Goal: Task Accomplishment & Management: Complete application form

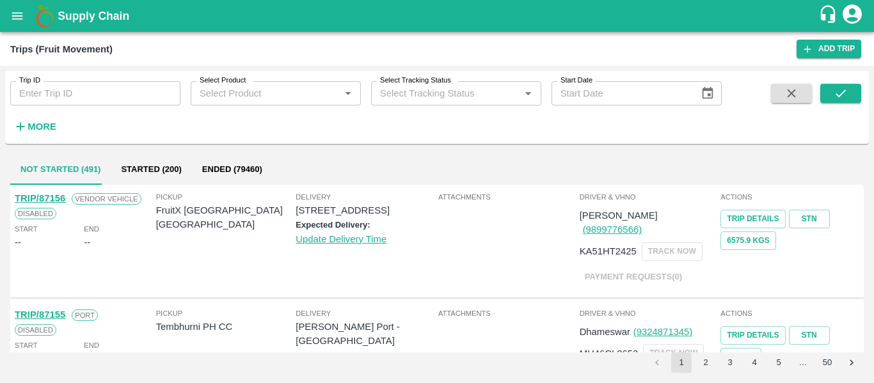
click at [21, 15] on icon "open drawer" at bounding box center [17, 16] width 14 height 14
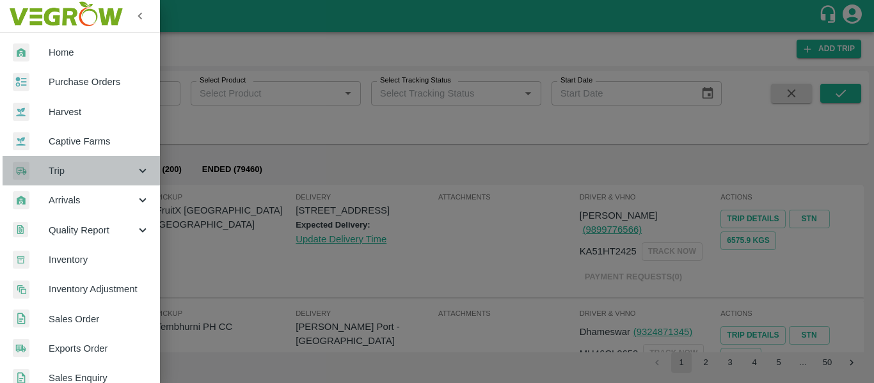
click at [117, 178] on span "Trip" at bounding box center [92, 171] width 87 height 14
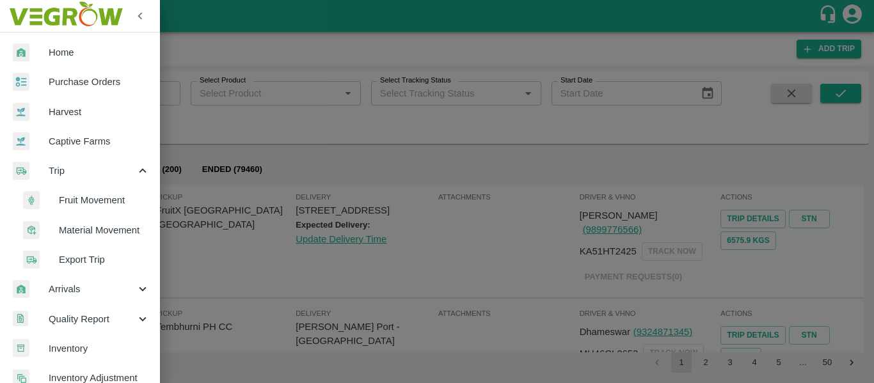
click at [98, 205] on span "Fruit Movement" at bounding box center [104, 200] width 91 height 14
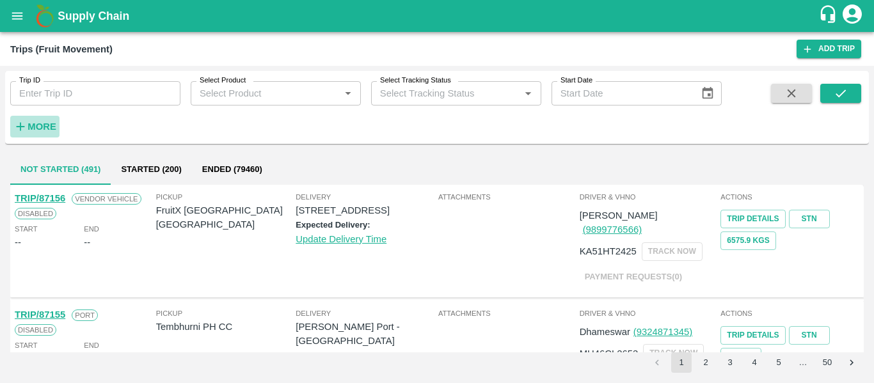
click at [45, 133] on h6 "More" at bounding box center [42, 126] width 29 height 17
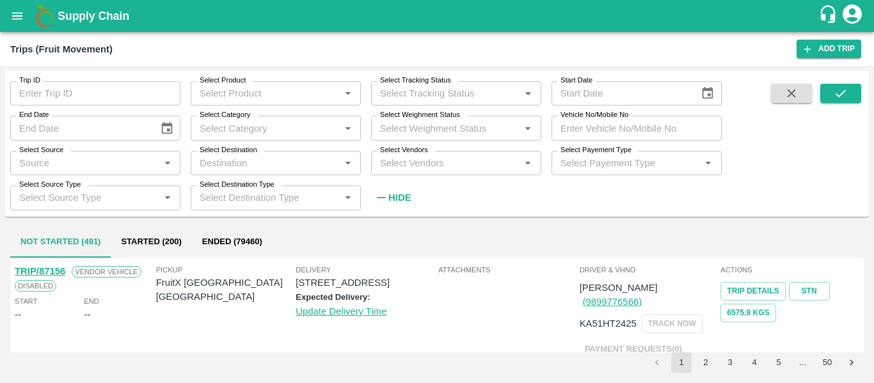
click at [584, 130] on input "Vehicle No/Mobile No" at bounding box center [637, 128] width 170 height 24
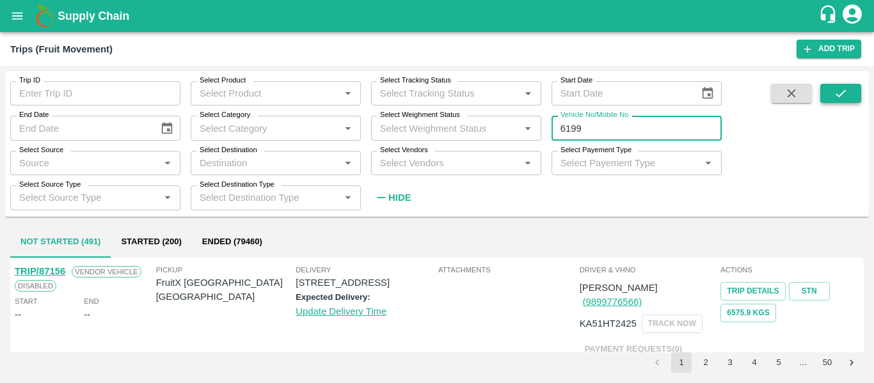
type input "6199"
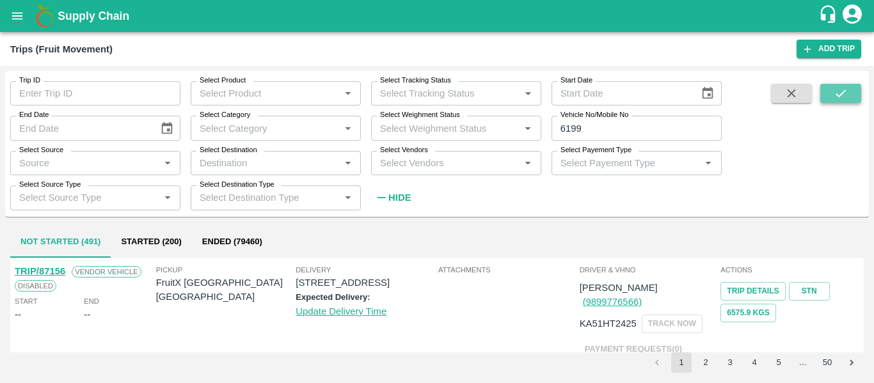
click at [839, 90] on icon "submit" at bounding box center [841, 93] width 14 height 14
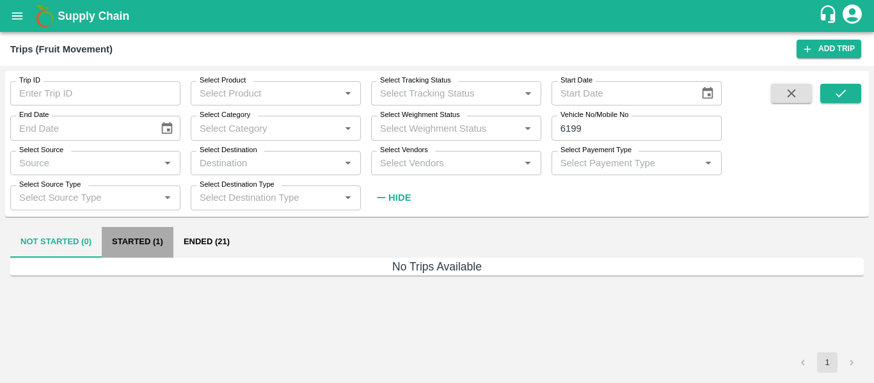
click at [158, 246] on button "Started (1)" at bounding box center [138, 242] width 72 height 31
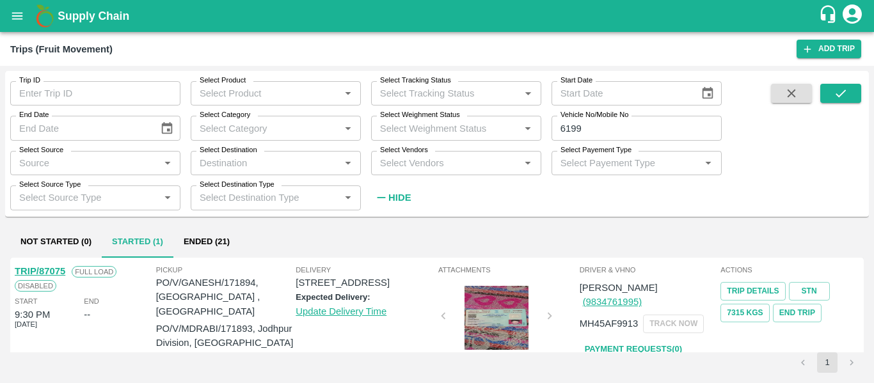
click at [202, 246] on button "Ended (21)" at bounding box center [206, 242] width 67 height 31
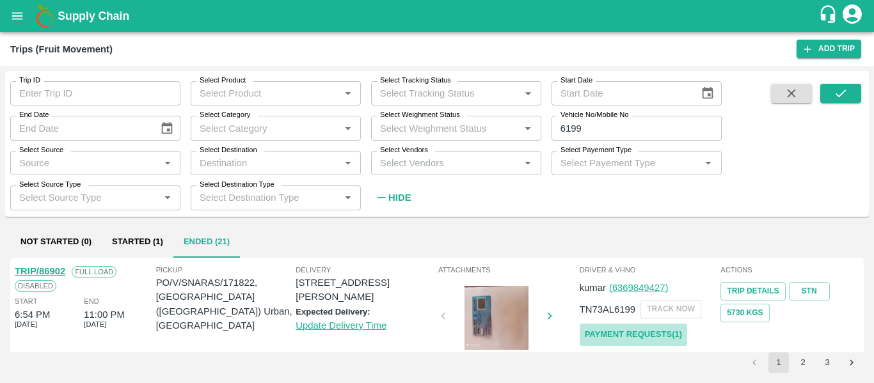
click at [609, 330] on link "Payment Requests( 1 )" at bounding box center [634, 335] width 108 height 22
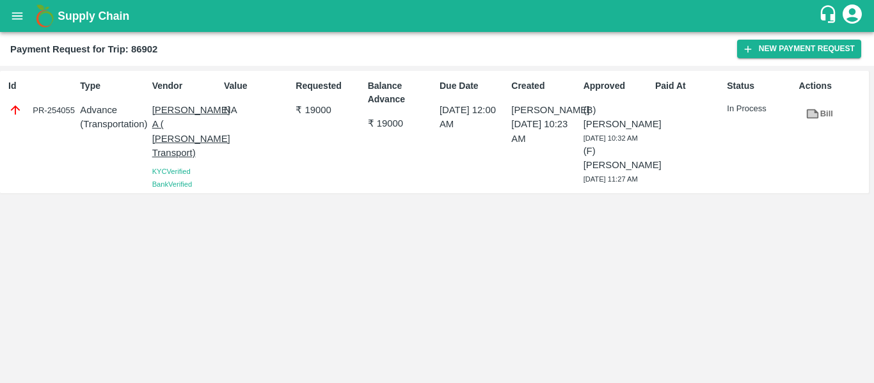
click at [67, 109] on div "PR-254055" at bounding box center [41, 110] width 67 height 14
copy div "PR-254055"
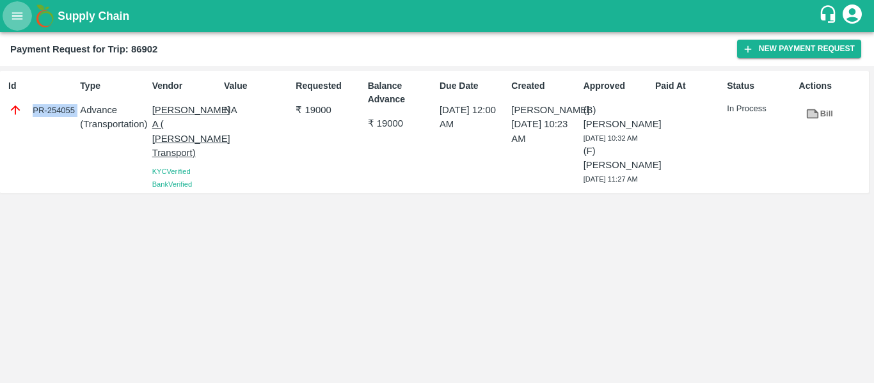
click at [17, 13] on icon "open drawer" at bounding box center [17, 15] width 11 height 7
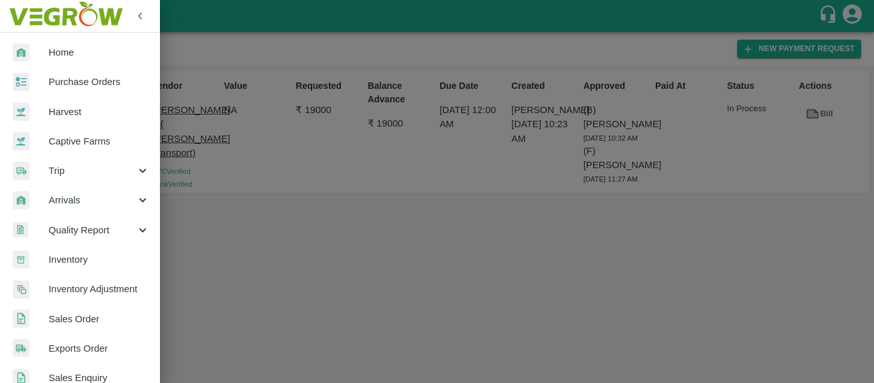
click at [143, 162] on div "Trip" at bounding box center [80, 170] width 160 height 29
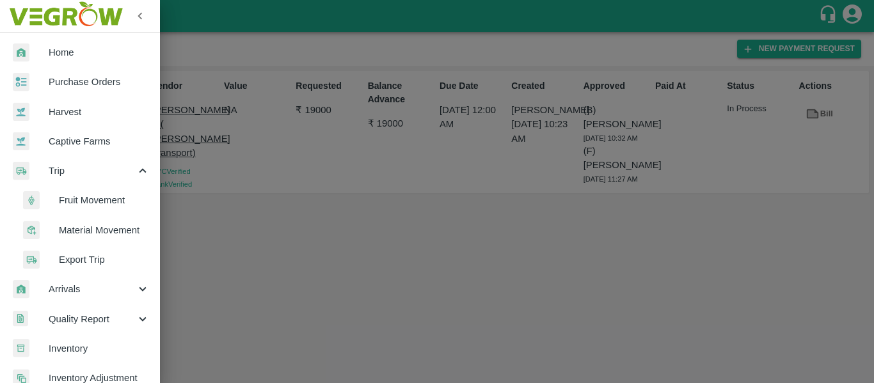
click at [104, 196] on span "Fruit Movement" at bounding box center [104, 200] width 91 height 14
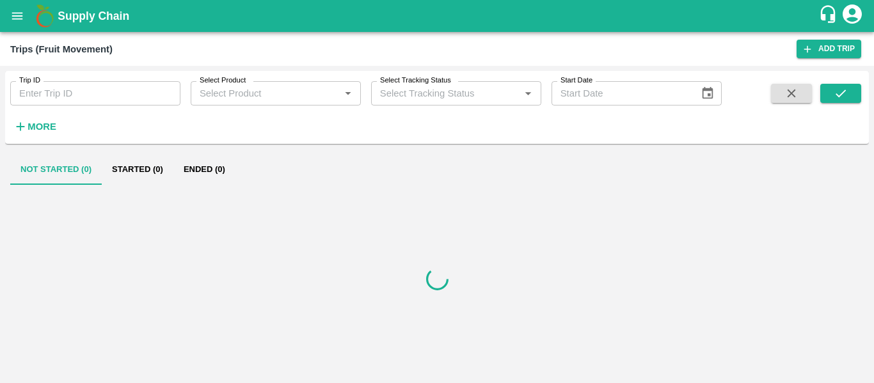
click at [45, 127] on strong "More" at bounding box center [42, 127] width 29 height 10
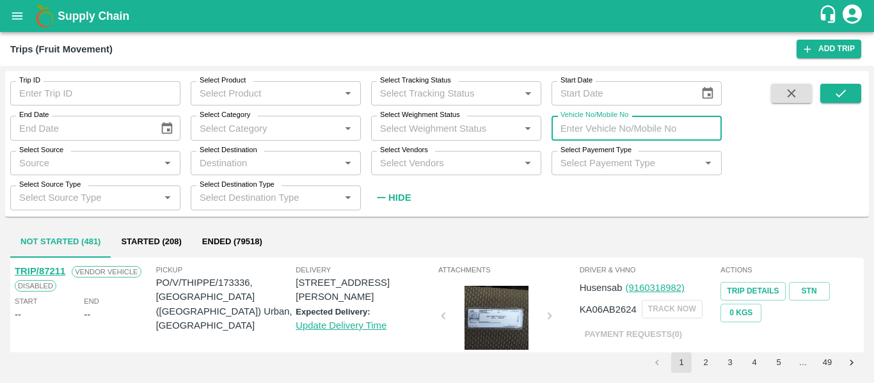
click at [595, 130] on input "Vehicle No/Mobile No" at bounding box center [637, 128] width 170 height 24
type input "9730"
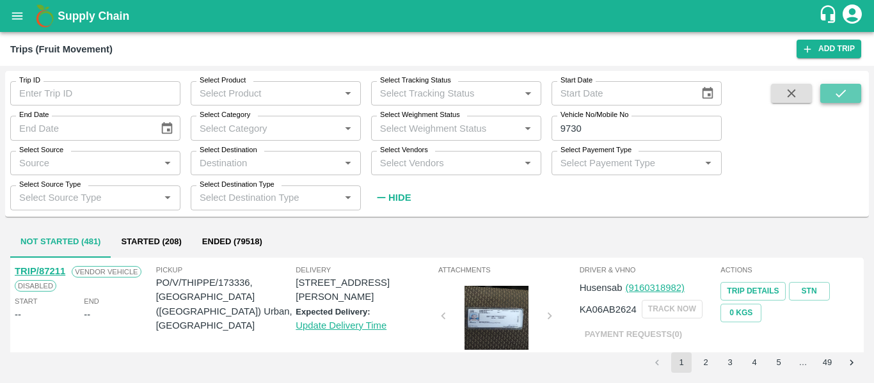
click at [841, 97] on icon "submit" at bounding box center [841, 93] width 14 height 14
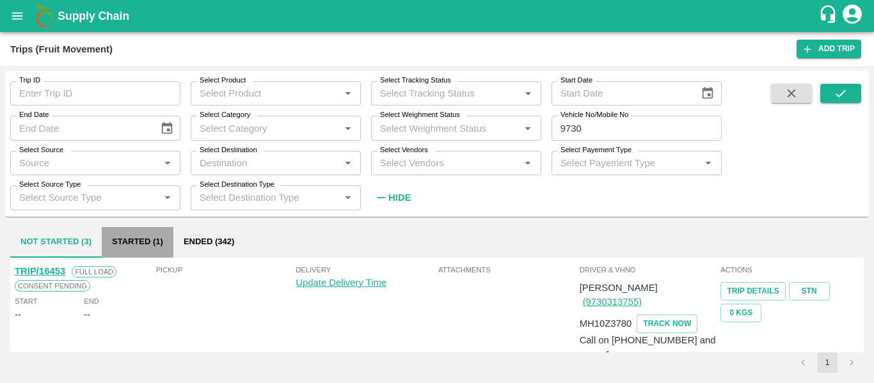
click at [159, 242] on button "Started (1)" at bounding box center [138, 242] width 72 height 31
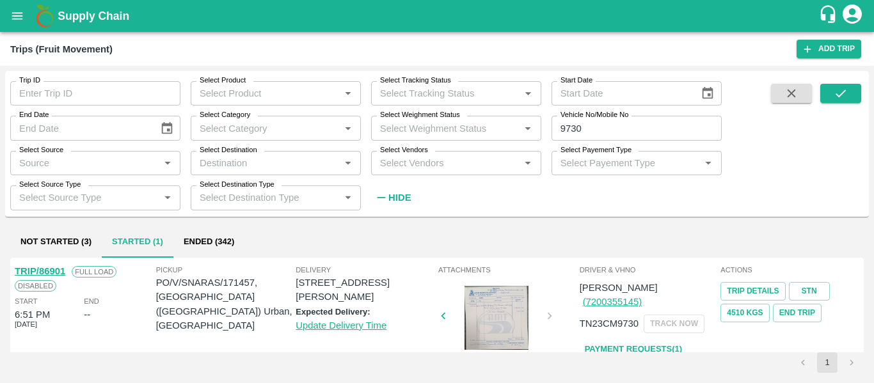
click at [597, 339] on link "Payment Requests( 1 )" at bounding box center [634, 350] width 108 height 22
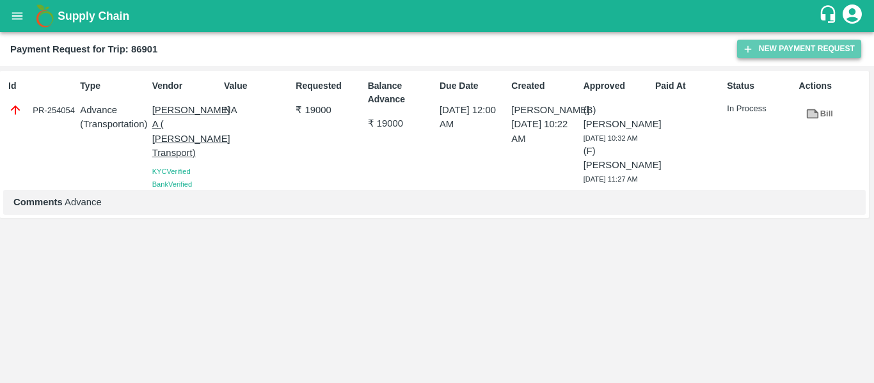
click at [795, 49] on button "New Payment Request" at bounding box center [799, 49] width 124 height 19
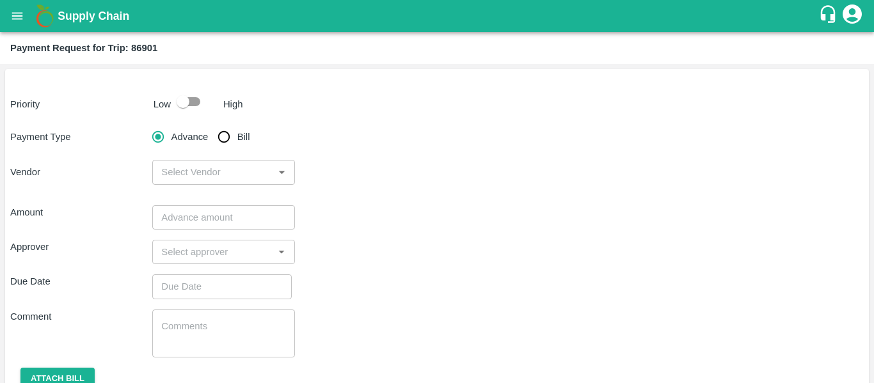
click at [223, 138] on input "Bill" at bounding box center [224, 137] width 26 height 26
radio input "true"
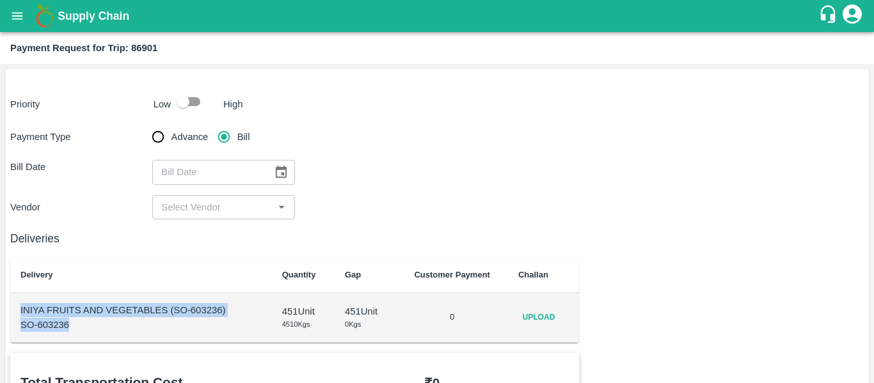
drag, startPoint x: 76, startPoint y: 330, endPoint x: 20, endPoint y: 312, distance: 58.9
click at [20, 312] on td "INIYA FRUITS AND VEGETABLES (SO-603236) SO-603236" at bounding box center [141, 318] width 262 height 50
copy td "INIYA FRUITS AND VEGETABLES (SO-603236) SO-603236"
click at [16, 14] on icon "open drawer" at bounding box center [17, 16] width 14 height 14
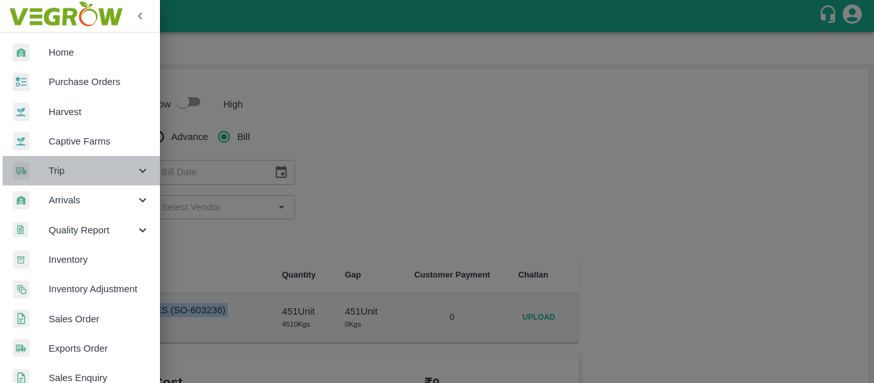
click at [145, 159] on div "Trip" at bounding box center [80, 170] width 160 height 29
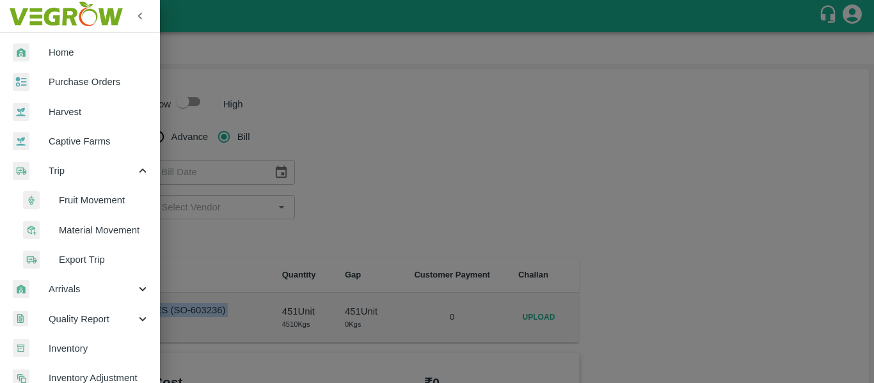
click at [102, 200] on span "Fruit Movement" at bounding box center [104, 200] width 91 height 14
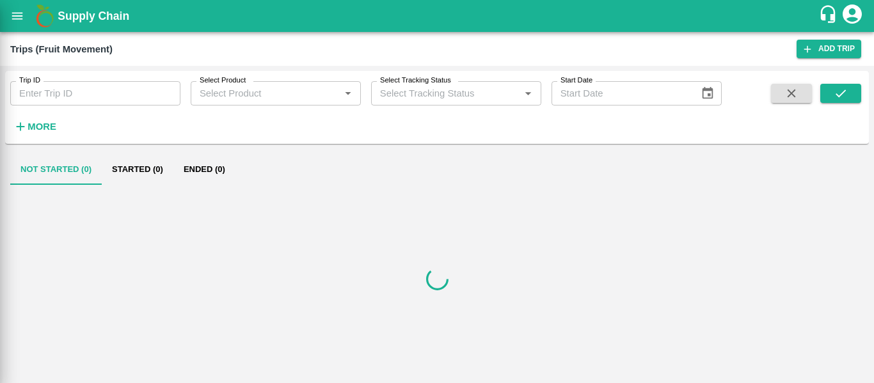
click at [36, 127] on strong "More" at bounding box center [42, 127] width 29 height 10
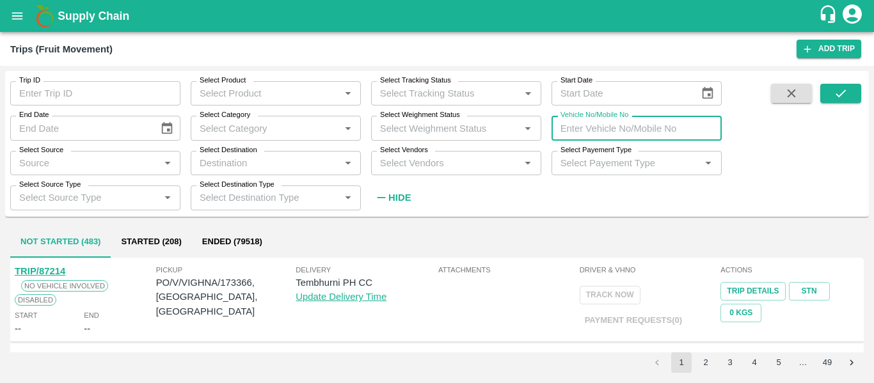
click at [600, 140] on input "Vehicle No/Mobile No" at bounding box center [637, 128] width 170 height 24
type input "9348"
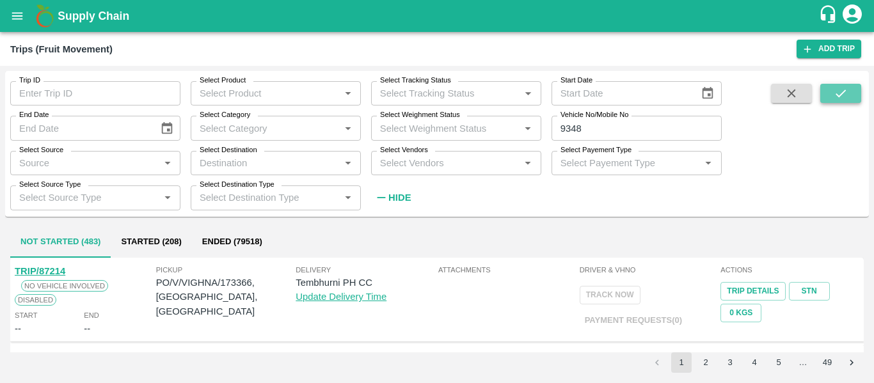
click at [840, 99] on icon "submit" at bounding box center [841, 93] width 14 height 14
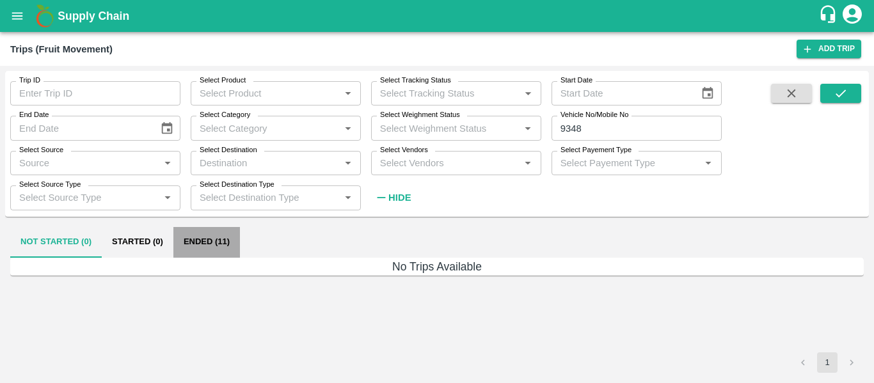
click at [198, 235] on button "Ended (11)" at bounding box center [206, 242] width 67 height 31
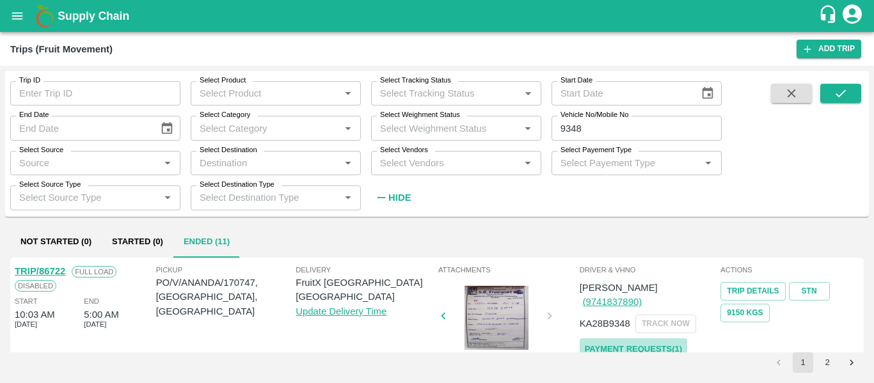
click at [636, 339] on link "Payment Requests( 1 )" at bounding box center [634, 350] width 108 height 22
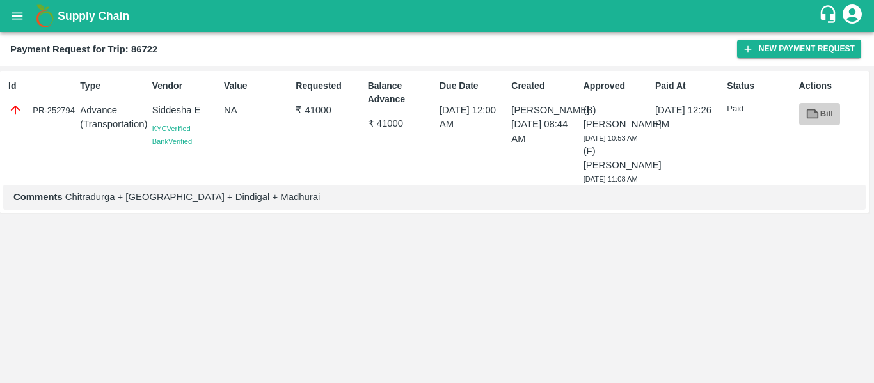
click at [819, 112] on icon at bounding box center [813, 114] width 14 height 14
click at [777, 50] on button "New Payment Request" at bounding box center [799, 49] width 124 height 19
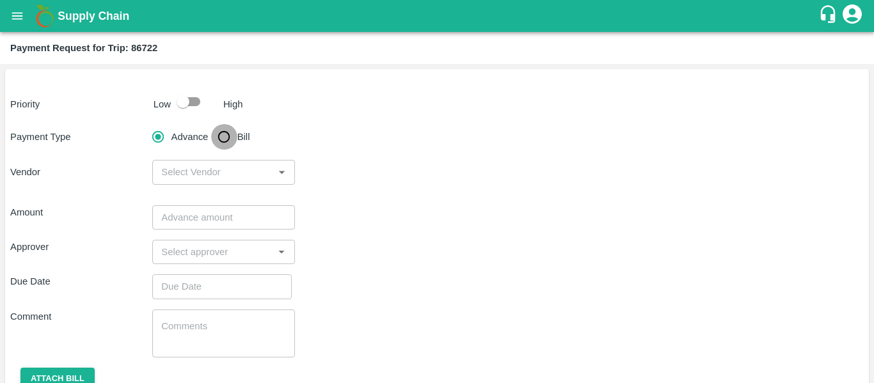
click at [236, 136] on input "Bill" at bounding box center [224, 137] width 26 height 26
radio input "true"
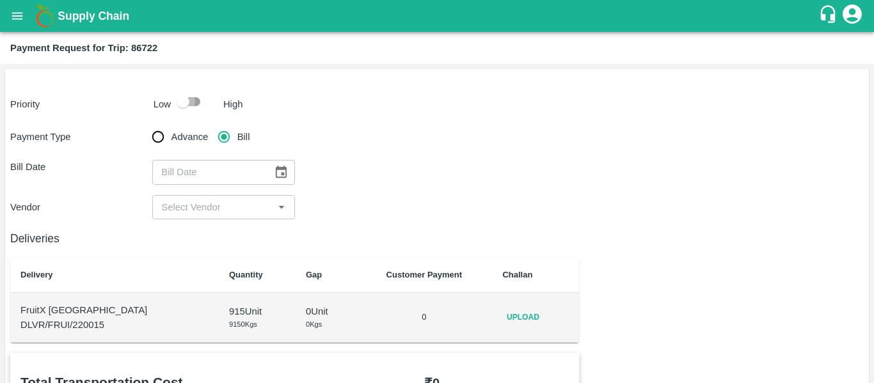
click at [195, 99] on input "checkbox" at bounding box center [183, 102] width 73 height 24
checkbox input "true"
click at [91, 321] on p "DLVR/FRUI/220015" at bounding box center [114, 325] width 188 height 14
copy p "220015"
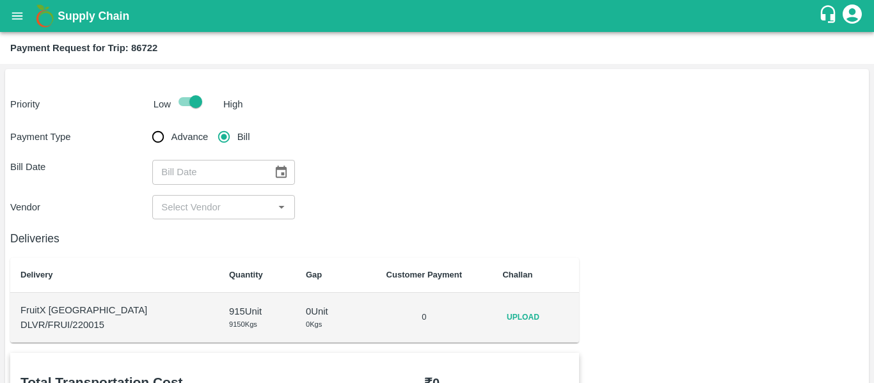
click at [145, 50] on b "Payment Request for Trip: 86722" at bounding box center [83, 48] width 147 height 10
copy b "86722"
click at [20, 14] on icon "open drawer" at bounding box center [17, 16] width 14 height 14
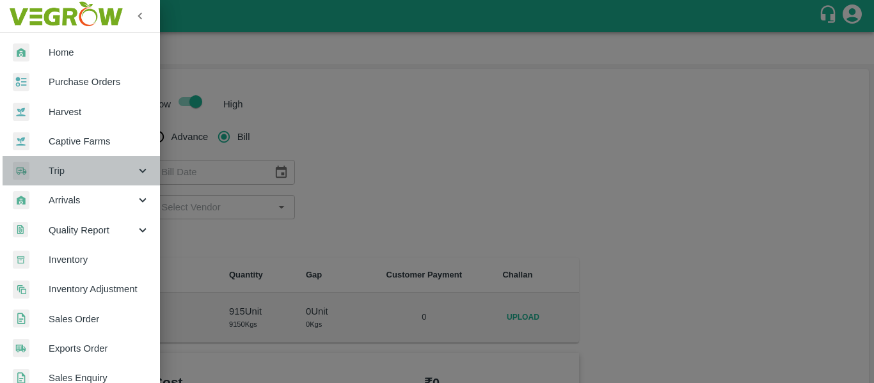
click at [136, 170] on icon at bounding box center [143, 171] width 14 height 14
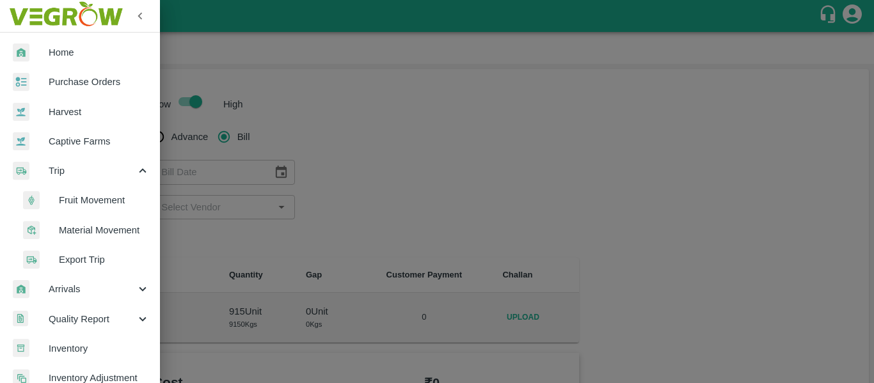
click at [106, 196] on span "Fruit Movement" at bounding box center [104, 200] width 91 height 14
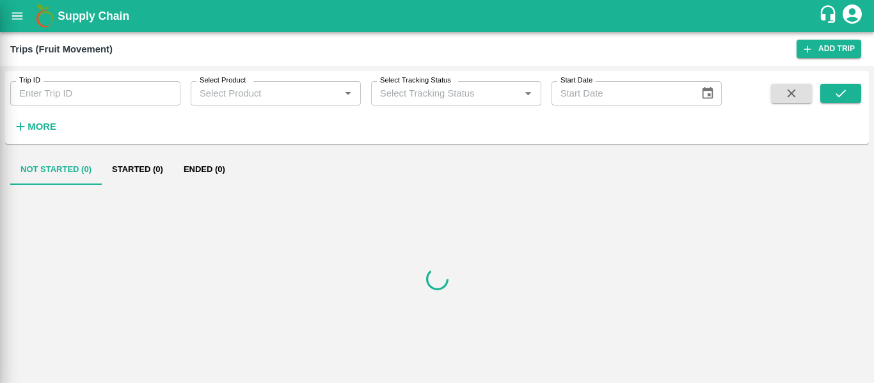
click at [45, 122] on strong "More" at bounding box center [42, 127] width 29 height 10
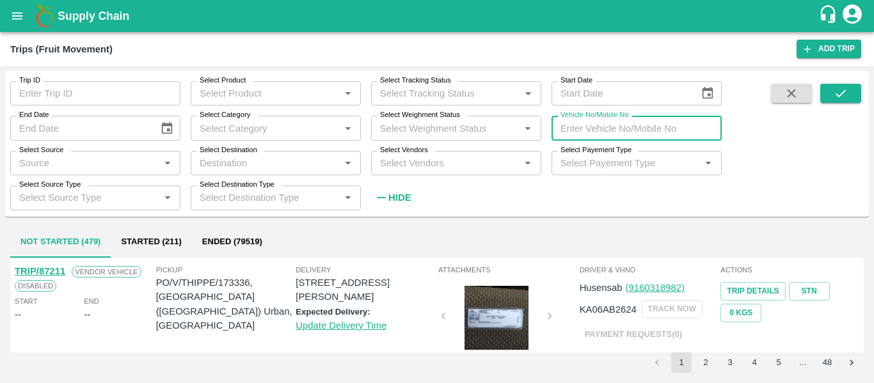
click at [577, 134] on input "Vehicle No/Mobile No" at bounding box center [637, 128] width 170 height 24
type input "2652"
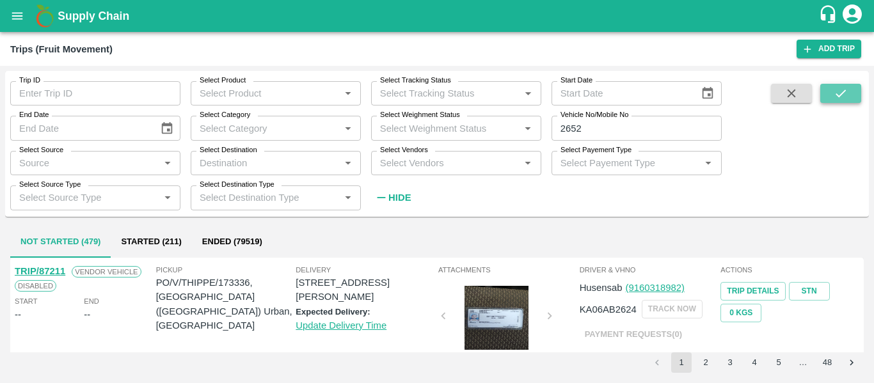
click at [844, 94] on icon "submit" at bounding box center [841, 93] width 14 height 14
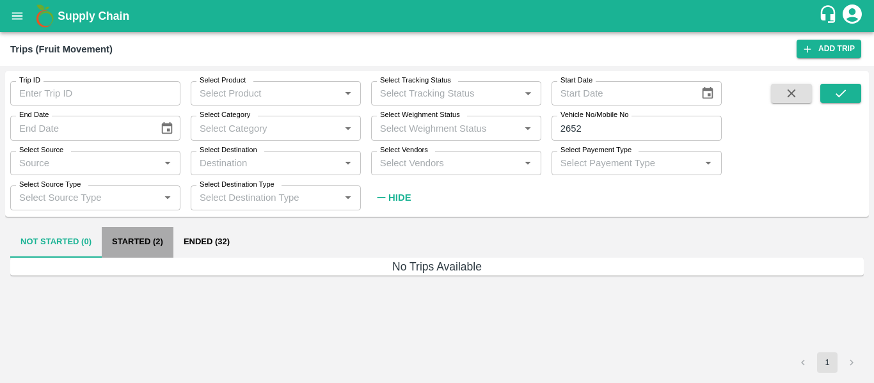
click at [156, 246] on button "Started (2)" at bounding box center [138, 242] width 72 height 31
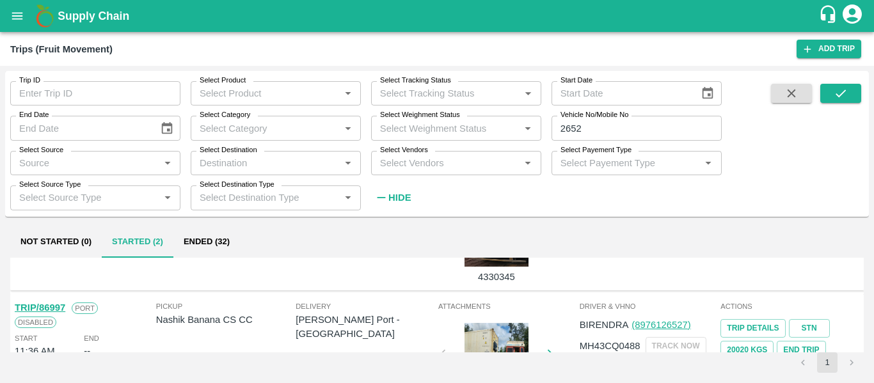
scroll to position [80, 0]
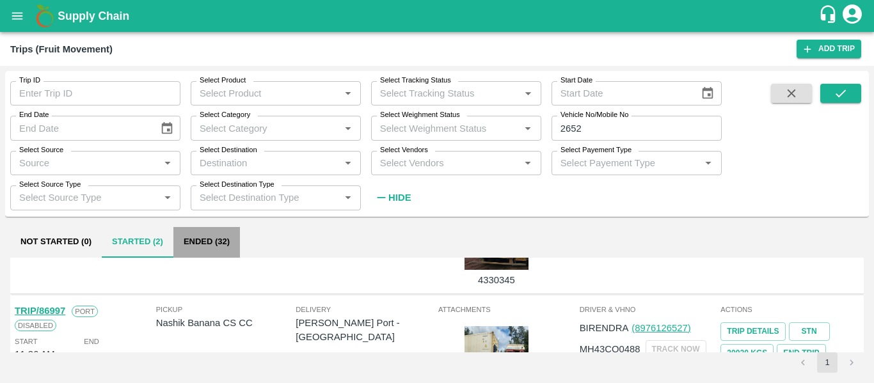
click at [218, 235] on button "Ended (32)" at bounding box center [206, 242] width 67 height 31
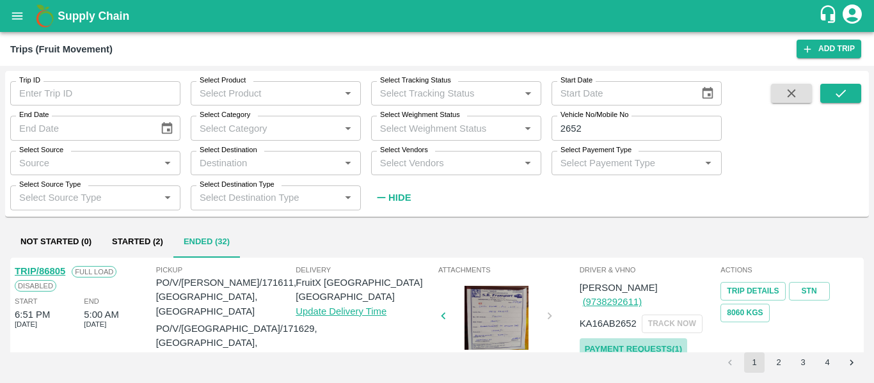
click at [590, 339] on link "Payment Requests( 1 )" at bounding box center [634, 350] width 108 height 22
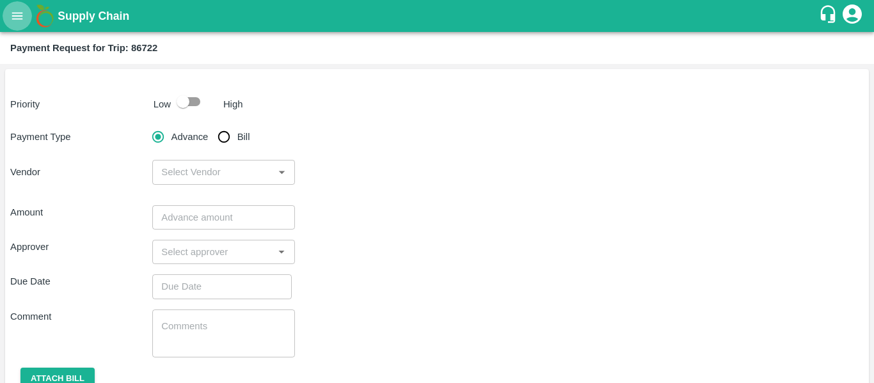
click at [15, 23] on icon "open drawer" at bounding box center [17, 16] width 14 height 14
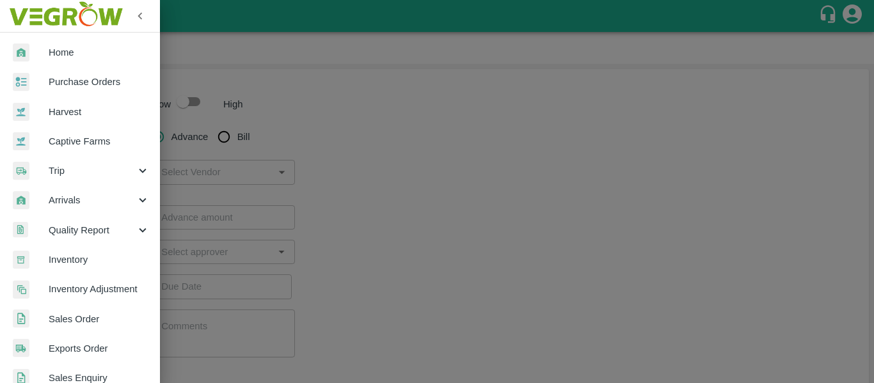
click at [102, 202] on span "Arrivals" at bounding box center [92, 200] width 87 height 14
click at [85, 263] on span "DC Arrivals" at bounding box center [104, 260] width 91 height 14
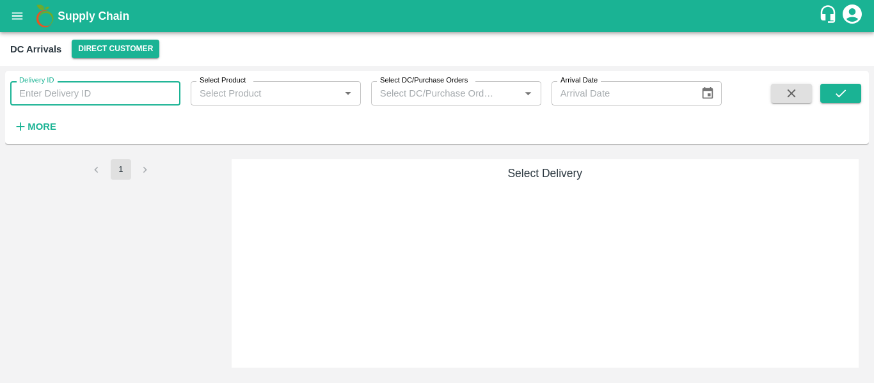
click at [76, 99] on input "Delivery ID" at bounding box center [95, 93] width 170 height 24
paste input "220015"
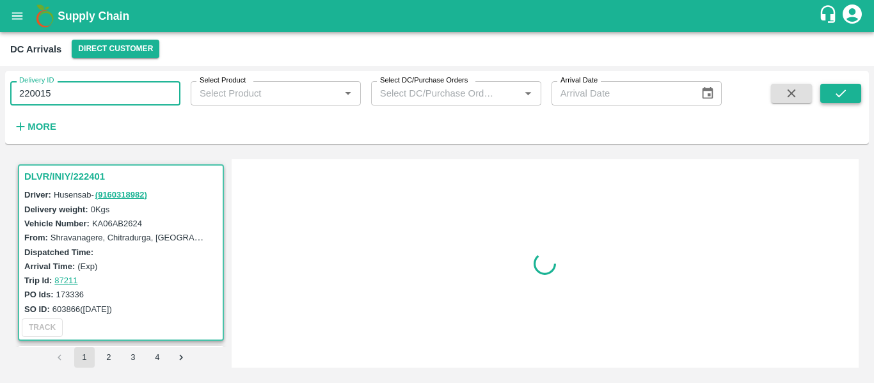
type input "220015"
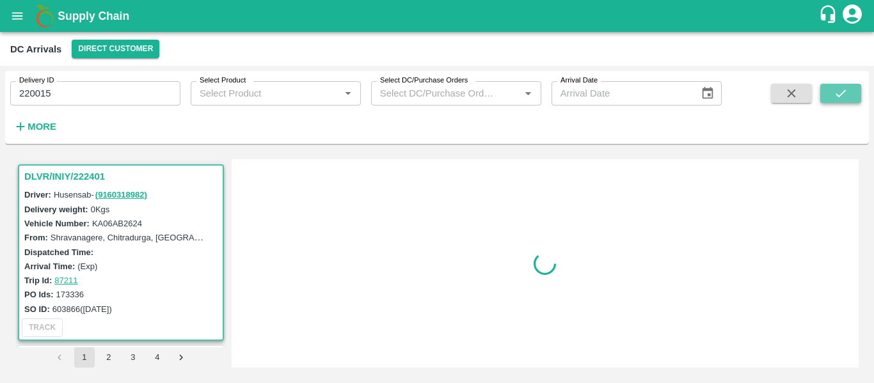
click at [844, 93] on icon "submit" at bounding box center [841, 93] width 14 height 14
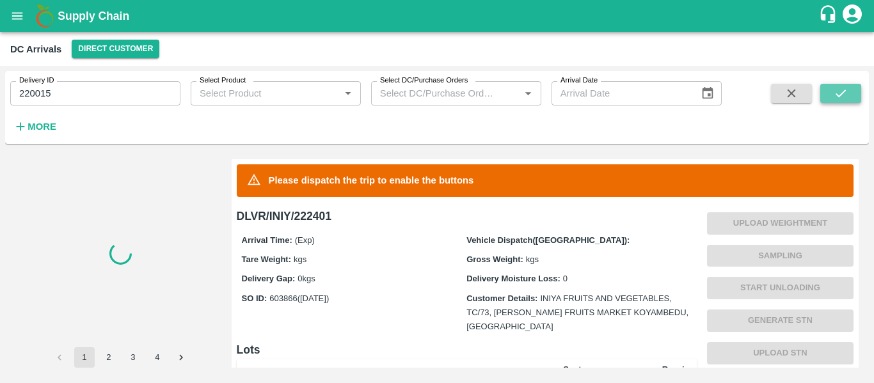
click at [844, 95] on icon "submit" at bounding box center [841, 93] width 14 height 14
click at [17, 18] on icon "open drawer" at bounding box center [17, 16] width 14 height 14
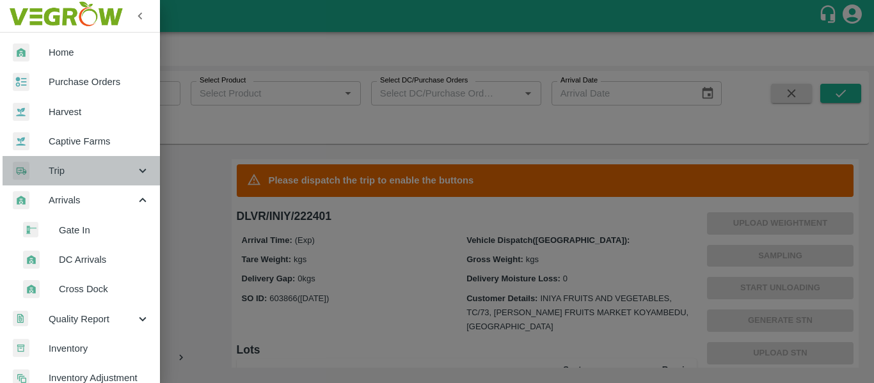
click at [131, 165] on span "Trip" at bounding box center [92, 171] width 87 height 14
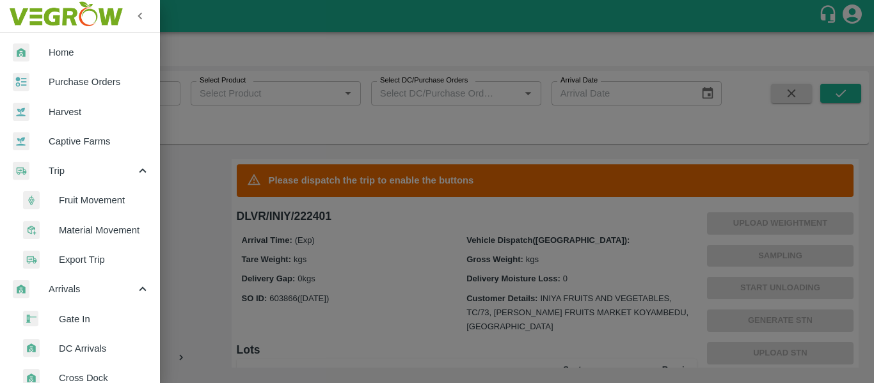
click at [104, 197] on span "Fruit Movement" at bounding box center [104, 200] width 91 height 14
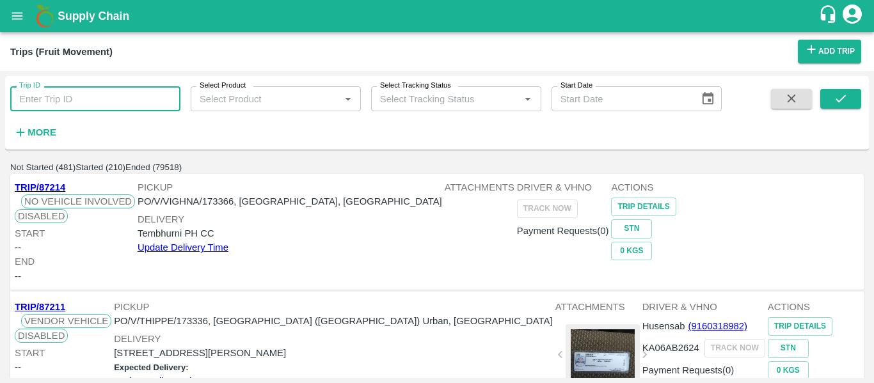
click at [66, 98] on input "Trip ID" at bounding box center [95, 98] width 170 height 24
paste input "86722"
type input "86722"
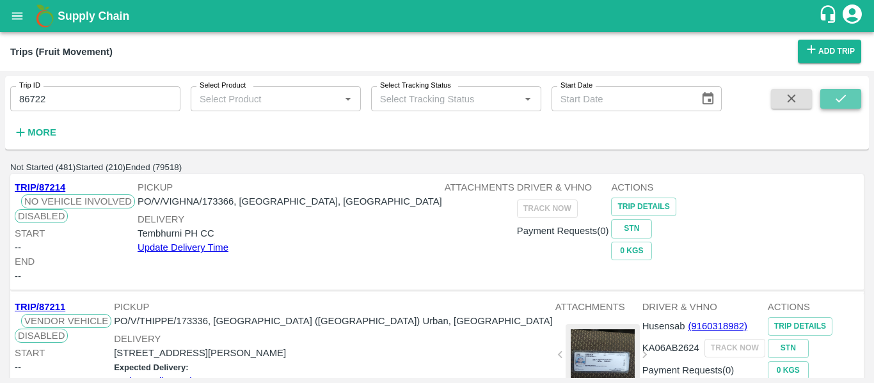
click at [837, 102] on button "submit" at bounding box center [841, 98] width 41 height 19
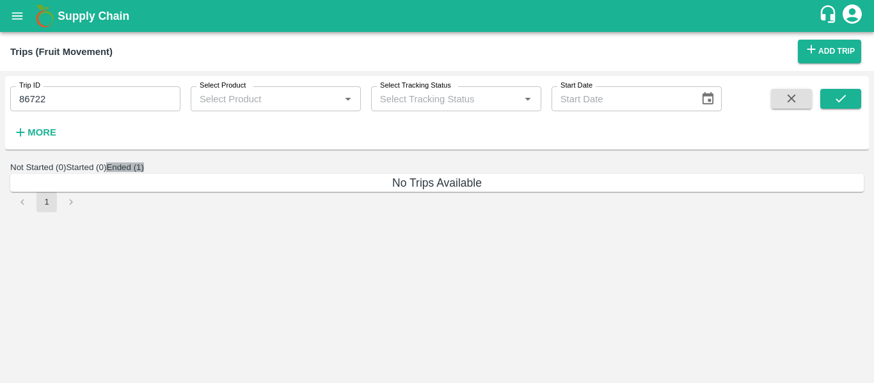
click at [144, 172] on button "Ended (1)" at bounding box center [125, 168] width 38 height 10
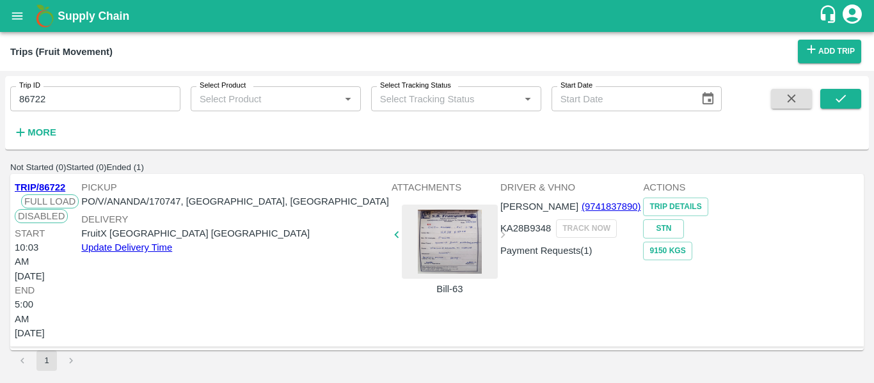
click at [479, 248] on div at bounding box center [450, 242] width 96 height 74
click at [684, 224] on link "STN" at bounding box center [663, 229] width 41 height 19
click at [16, 17] on icon "open drawer" at bounding box center [17, 16] width 14 height 14
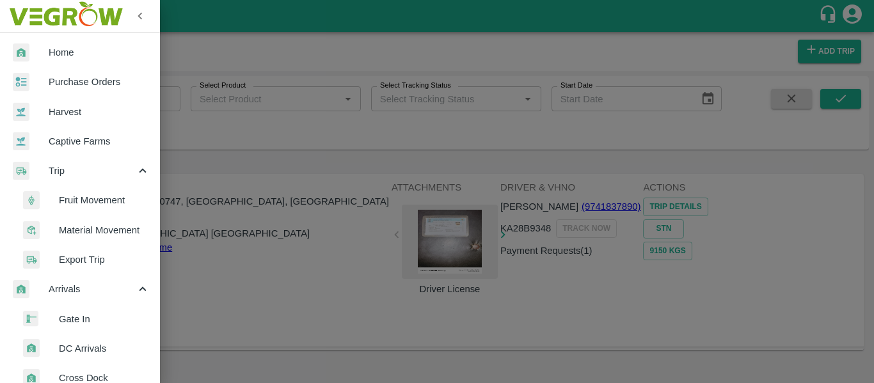
click at [89, 347] on span "DC Arrivals" at bounding box center [104, 349] width 91 height 14
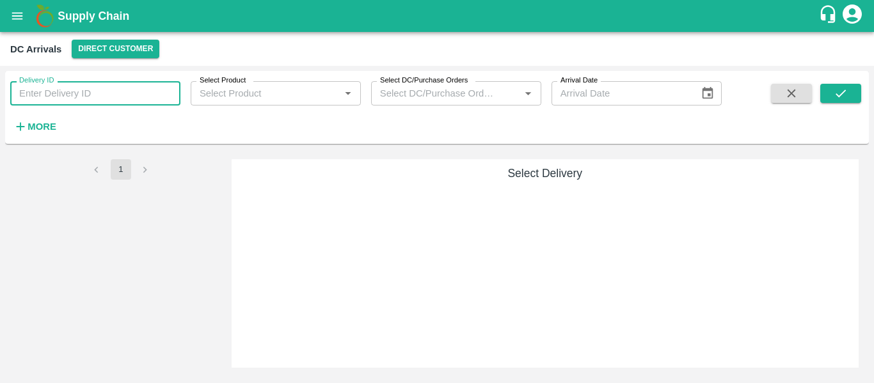
click at [64, 92] on input "Delivery ID" at bounding box center [95, 93] width 170 height 24
paste input "220711"
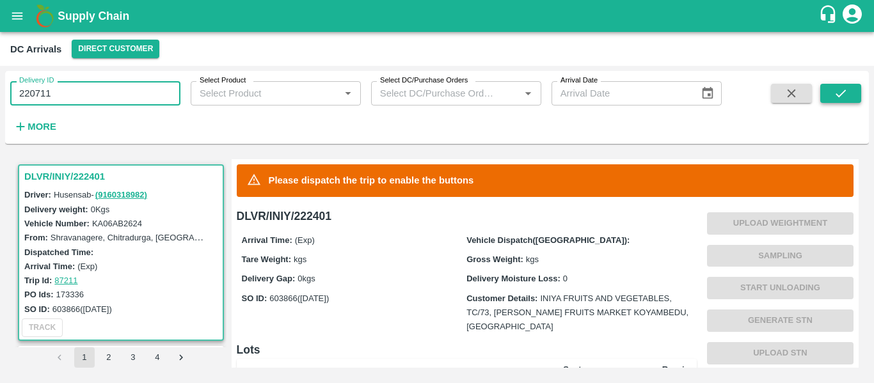
type input "220711"
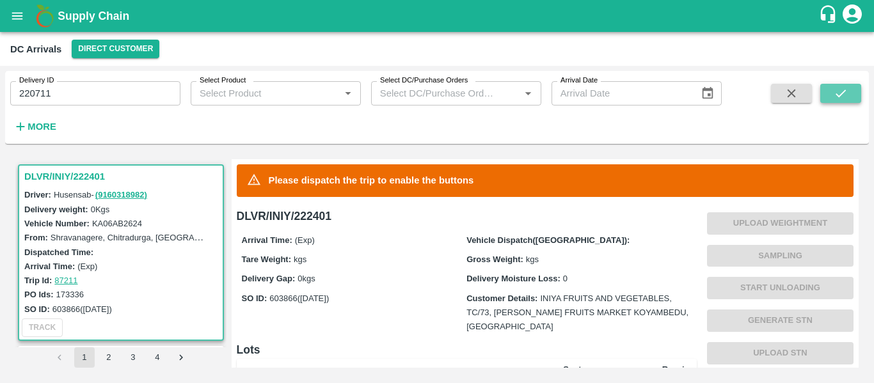
click at [835, 97] on icon "submit" at bounding box center [841, 93] width 14 height 14
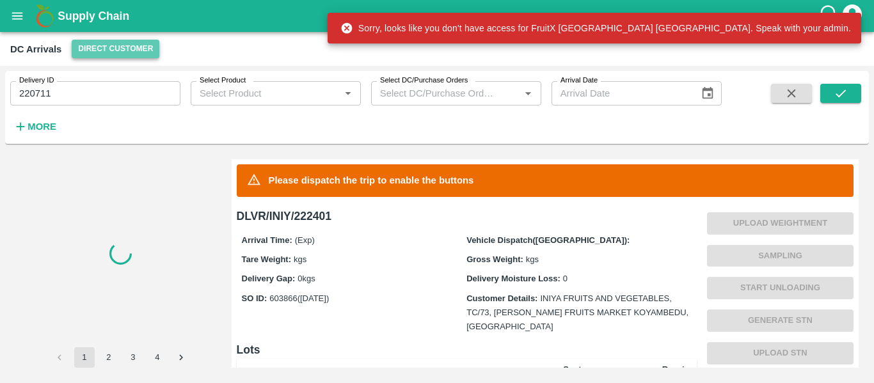
click at [148, 51] on button "Direct Customer" at bounding box center [116, 49] width 88 height 19
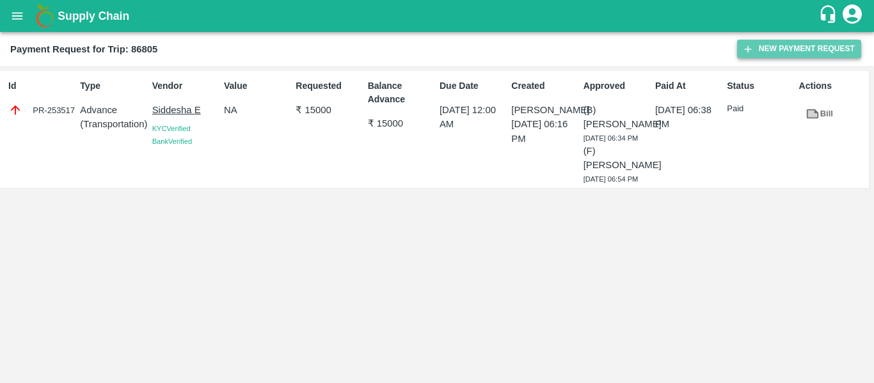
click at [741, 57] on button "New Payment Request" at bounding box center [799, 49] width 124 height 19
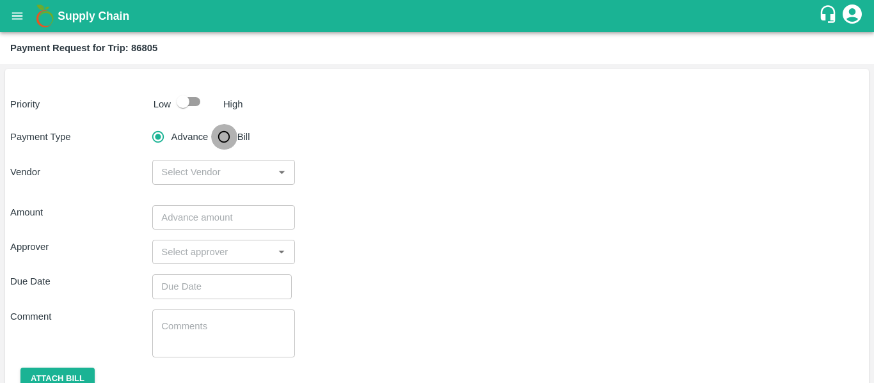
click at [227, 140] on input "Bill" at bounding box center [224, 137] width 26 height 26
radio input "true"
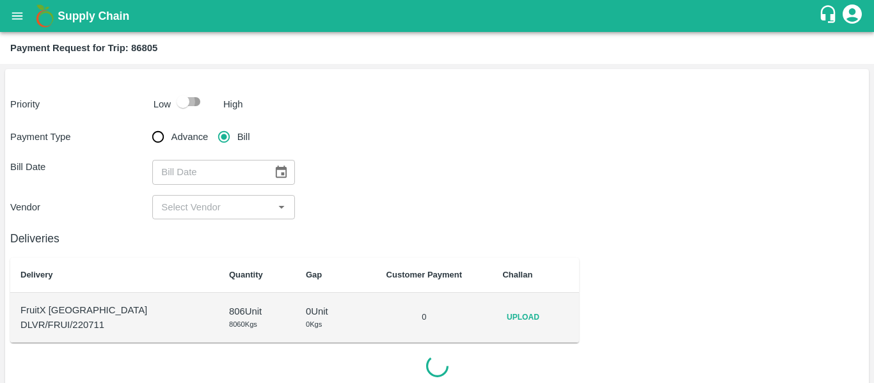
click at [195, 101] on input "checkbox" at bounding box center [183, 102] width 73 height 24
checkbox input "true"
click at [270, 207] on div "​" at bounding box center [223, 207] width 142 height 24
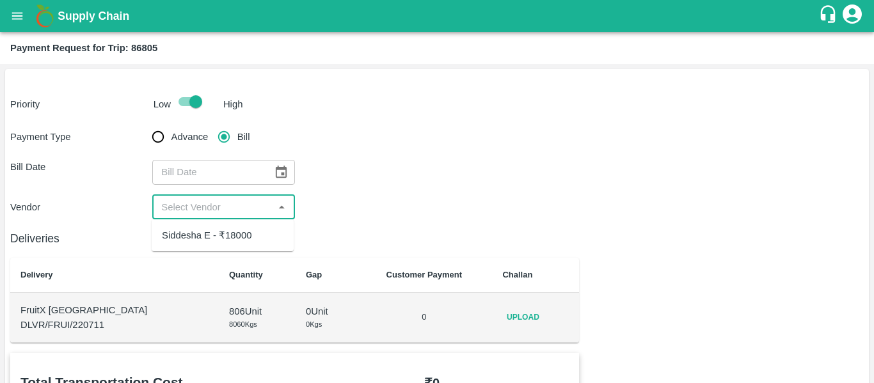
click at [248, 236] on div "Siddesha E - ₹18000" at bounding box center [207, 236] width 90 height 14
type input "Siddesha E - ₹18000"
click at [92, 325] on p "DLVR/FRUI/220711" at bounding box center [114, 325] width 188 height 14
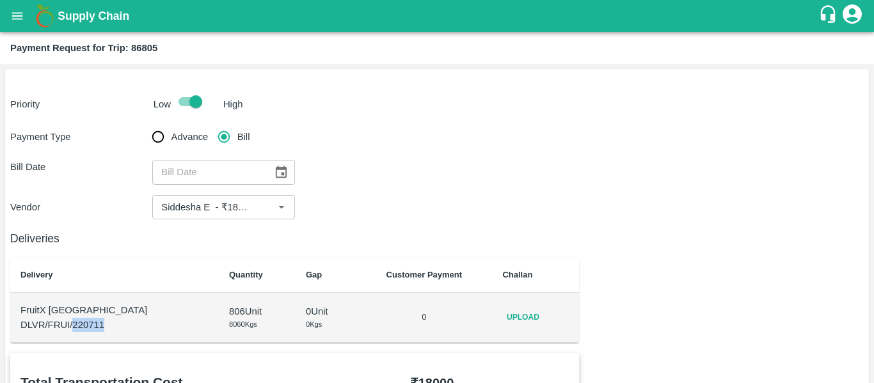
click at [92, 325] on p "DLVR/FRUI/220711" at bounding box center [114, 325] width 188 height 14
copy p "220711"
click at [140, 52] on b "Payment Request for Trip: 86805" at bounding box center [83, 48] width 147 height 10
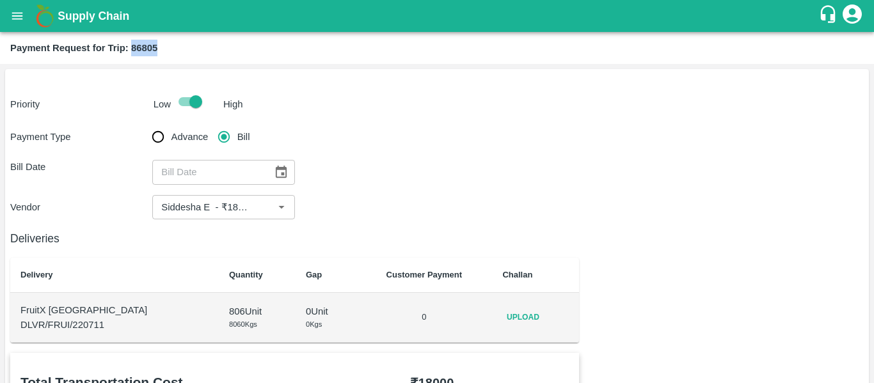
copy b "86805"
click at [21, 19] on icon "open drawer" at bounding box center [17, 15] width 11 height 7
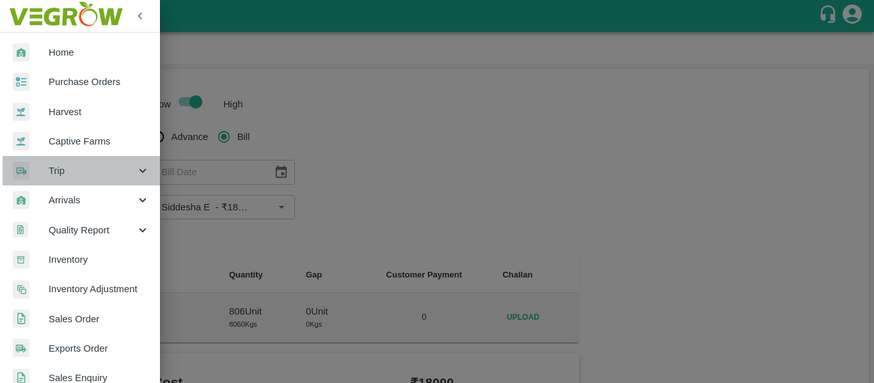
click at [122, 177] on span "Trip" at bounding box center [92, 171] width 87 height 14
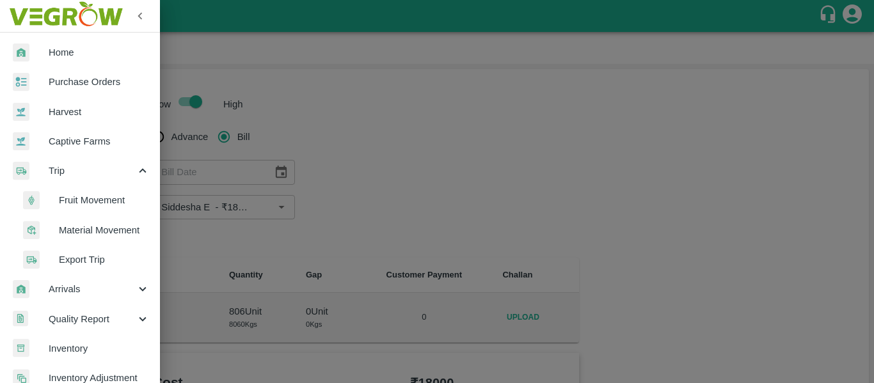
click at [95, 201] on span "Fruit Movement" at bounding box center [104, 200] width 91 height 14
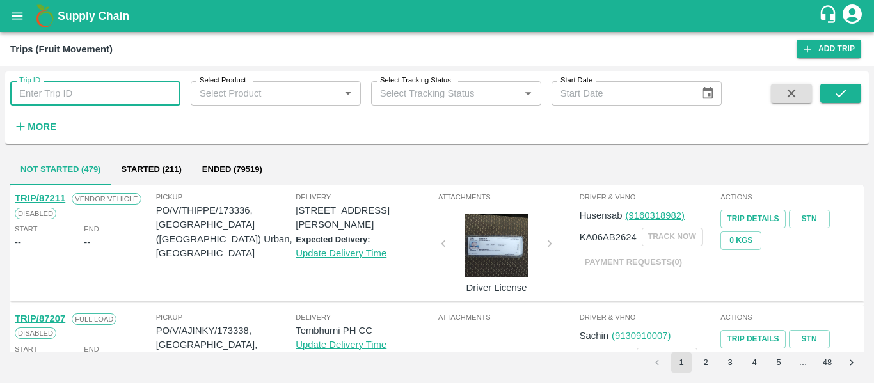
click at [95, 100] on input "Trip ID" at bounding box center [95, 93] width 170 height 24
paste input "86805"
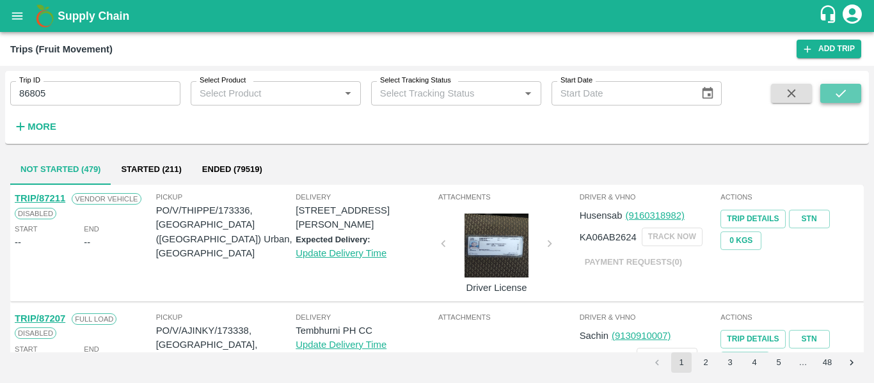
click at [839, 96] on icon "submit" at bounding box center [841, 94] width 10 height 8
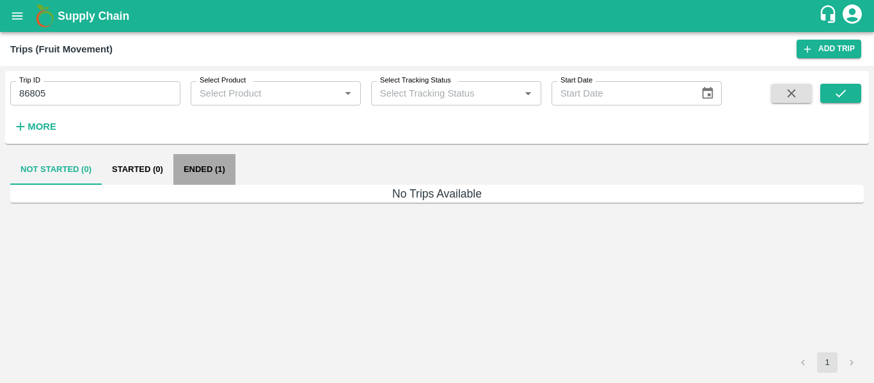
click at [218, 172] on button "Ended (1)" at bounding box center [204, 169] width 62 height 31
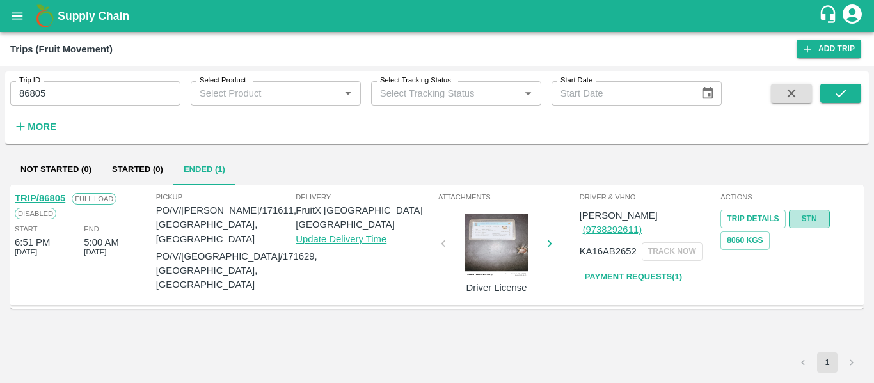
click at [814, 223] on link "STN" at bounding box center [809, 219] width 41 height 19
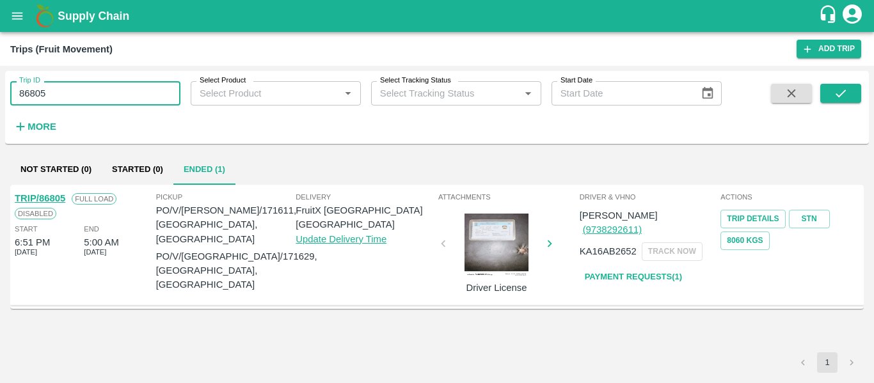
click at [45, 92] on input "86805" at bounding box center [95, 93] width 170 height 24
type input "86805"
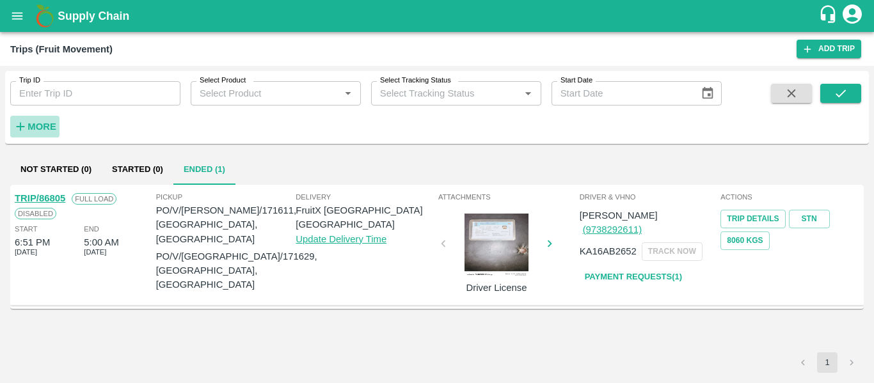
click at [44, 127] on strong "More" at bounding box center [42, 127] width 29 height 10
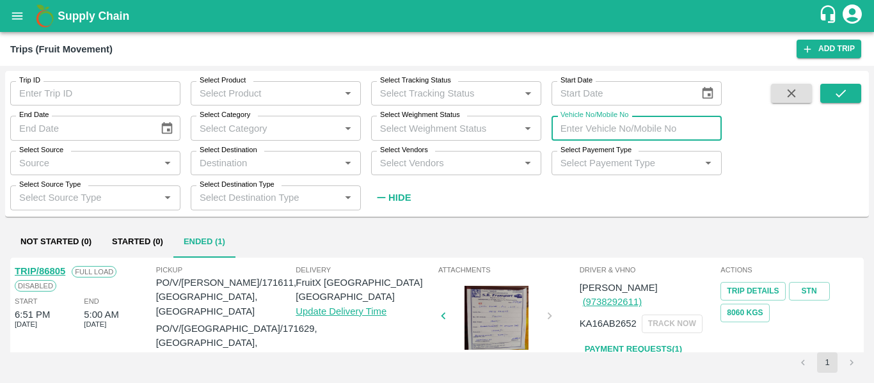
click at [577, 132] on input "Vehicle No/Mobile No" at bounding box center [637, 128] width 170 height 24
click at [590, 129] on input "4" at bounding box center [637, 128] width 170 height 24
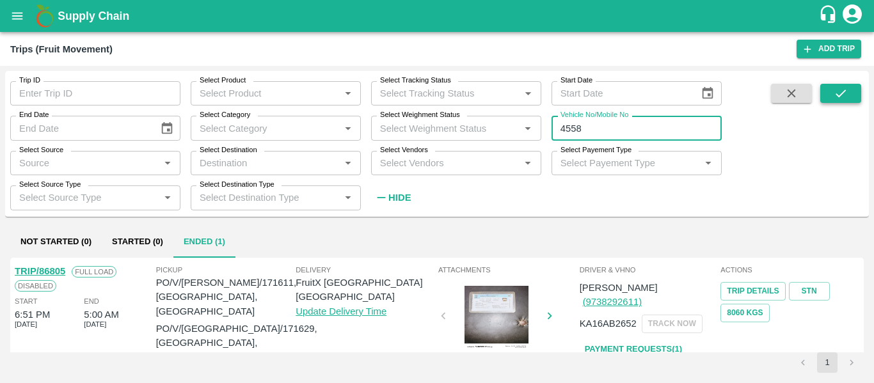
type input "4558"
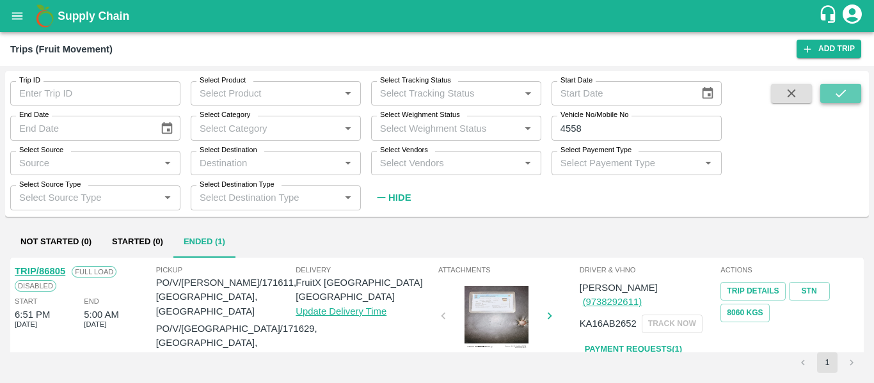
click at [834, 89] on icon "submit" at bounding box center [841, 93] width 14 height 14
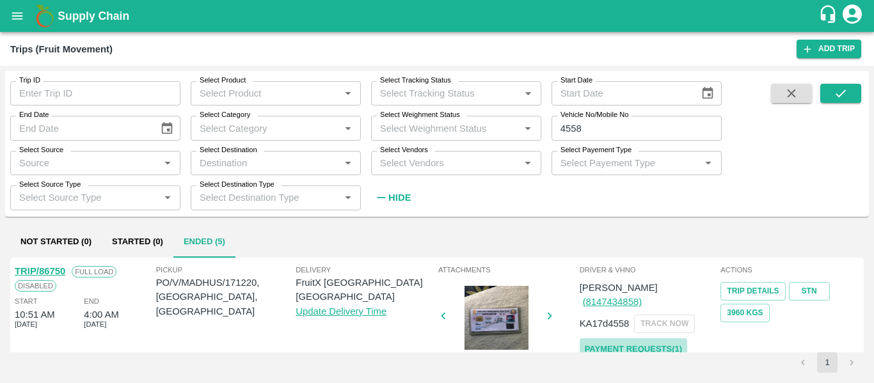
click at [606, 339] on link "Payment Requests( 1 )" at bounding box center [634, 350] width 108 height 22
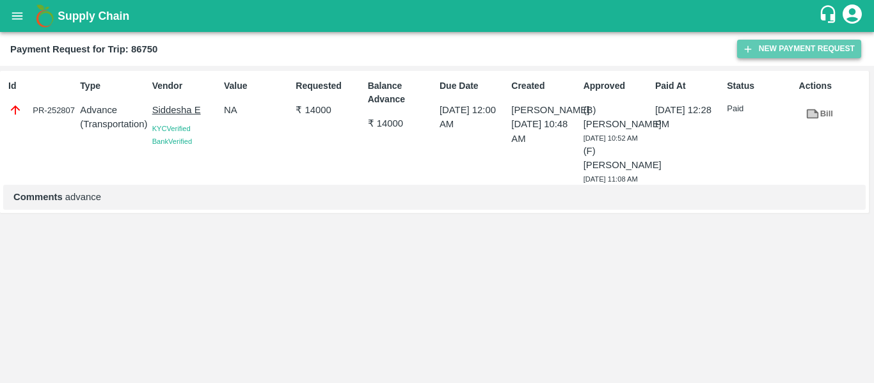
click at [777, 44] on button "New Payment Request" at bounding box center [799, 49] width 124 height 19
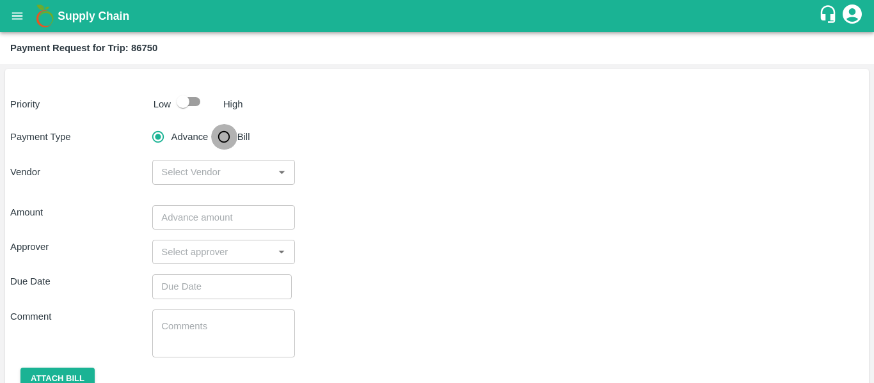
click at [227, 136] on input "Bill" at bounding box center [224, 137] width 26 height 26
radio input "true"
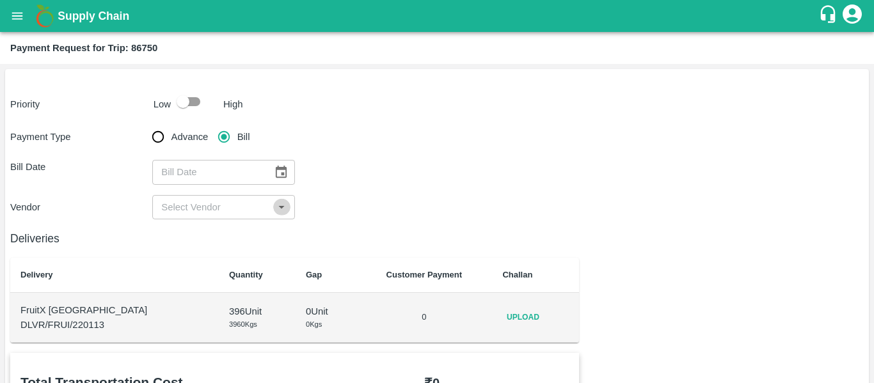
click at [280, 211] on icon "Open" at bounding box center [282, 207] width 14 height 14
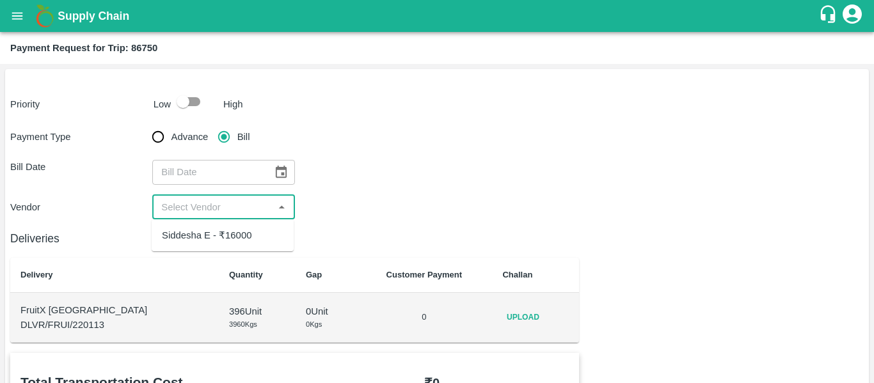
click at [231, 241] on div "Siddesha E - ₹16000" at bounding box center [207, 236] width 90 height 14
type input "Siddesha E - ₹16000"
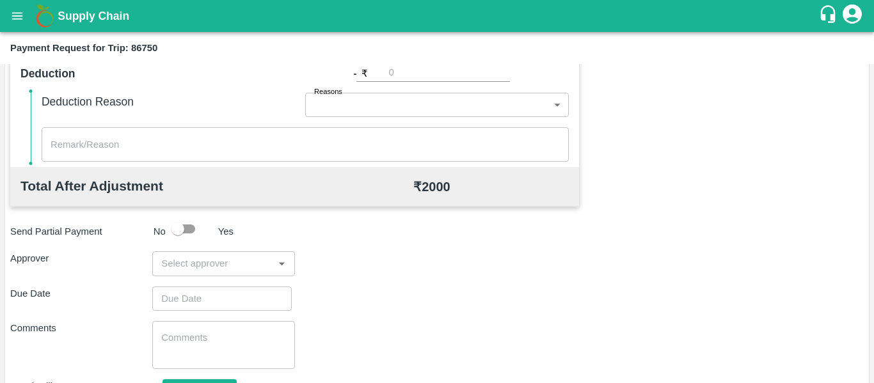
scroll to position [604, 0]
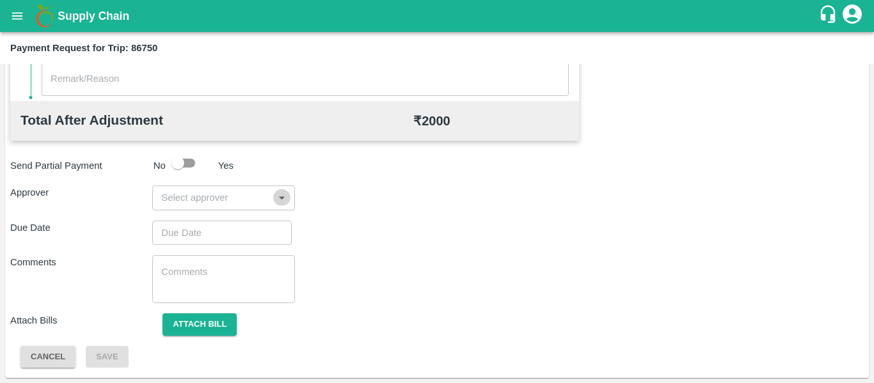
click at [283, 200] on icon "Open" at bounding box center [282, 198] width 14 height 14
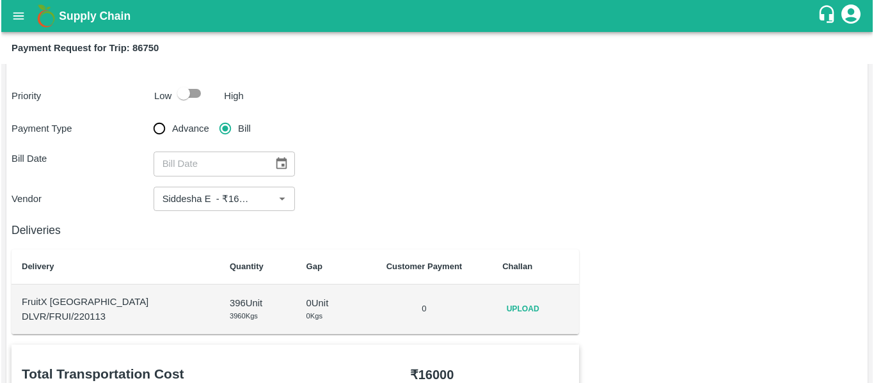
scroll to position [0, 0]
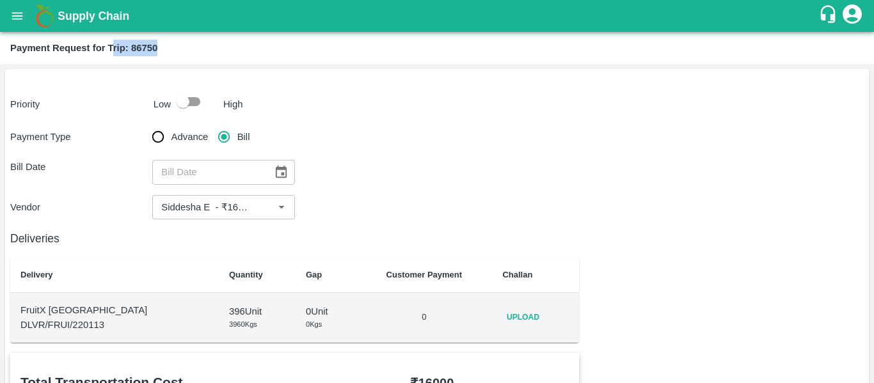
drag, startPoint x: 161, startPoint y: 44, endPoint x: 111, endPoint y: 51, distance: 51.0
click at [111, 51] on div "Payment Request for Trip: 86750" at bounding box center [435, 48] width 851 height 17
copy b "rip: 86750"
click at [111, 51] on b "Payment Request for Trip: 86750" at bounding box center [83, 48] width 147 height 10
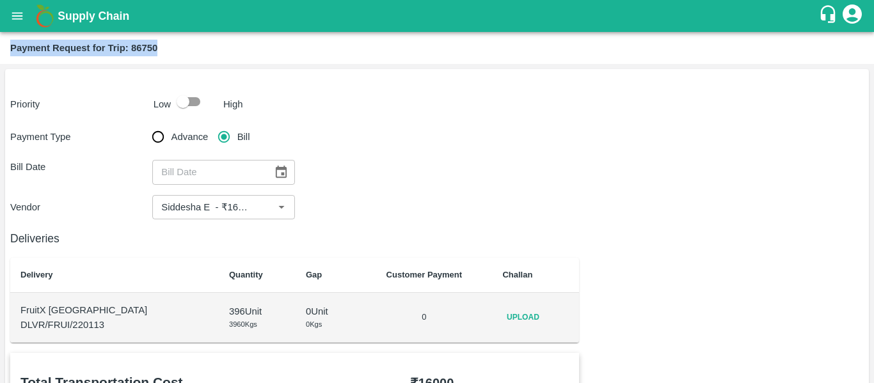
click at [111, 51] on b "Payment Request for Trip: 86750" at bounding box center [83, 48] width 147 height 10
click at [173, 46] on div "Payment Request for Trip: 86750" at bounding box center [435, 48] width 851 height 17
drag, startPoint x: 157, startPoint y: 49, endPoint x: 107, endPoint y: 52, distance: 50.7
click at [107, 52] on b "Payment Request for Trip: 86750" at bounding box center [83, 48] width 147 height 10
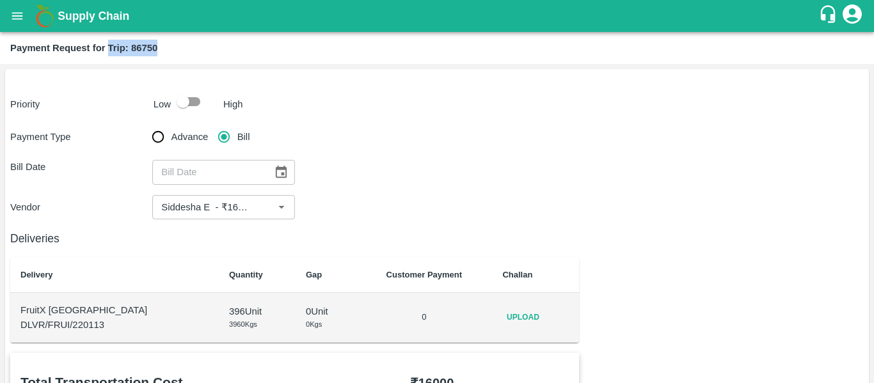
copy b "Trip: 86750"
click at [13, 19] on icon "open drawer" at bounding box center [17, 15] width 11 height 7
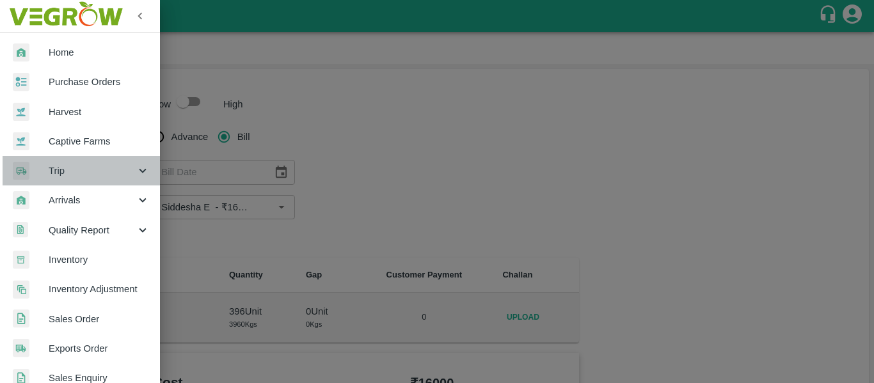
click at [140, 173] on icon at bounding box center [142, 171] width 7 height 4
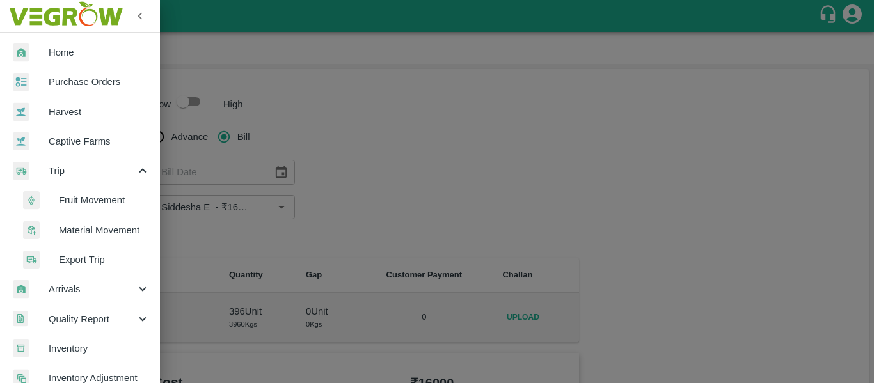
click at [109, 195] on span "Fruit Movement" at bounding box center [104, 200] width 91 height 14
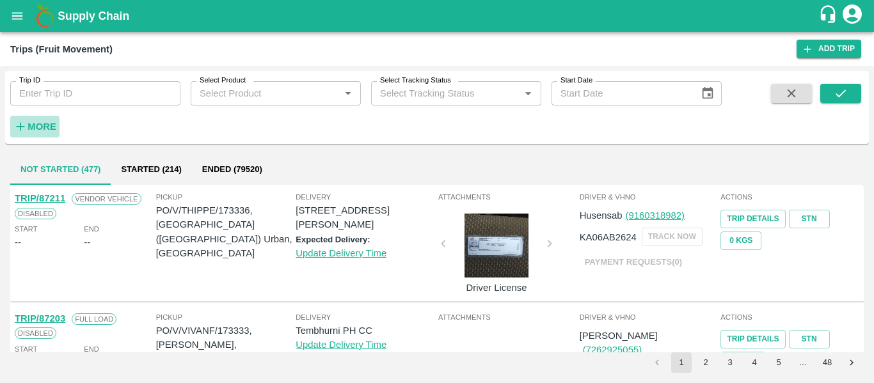
click at [47, 128] on strong "More" at bounding box center [42, 127] width 29 height 10
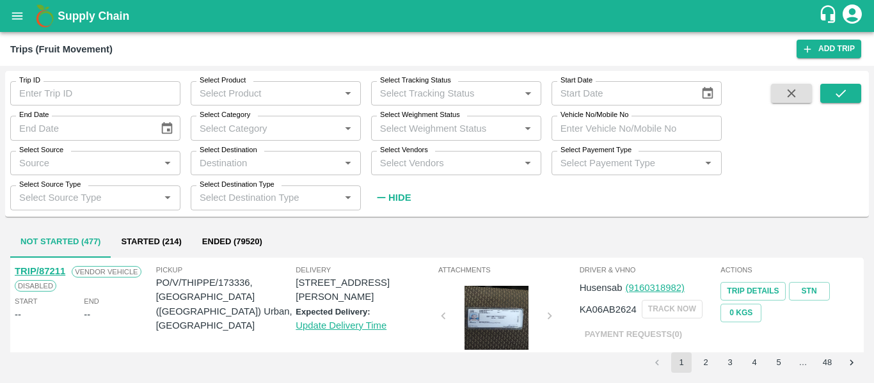
drag, startPoint x: 592, startPoint y: 120, endPoint x: 584, endPoint y: 129, distance: 11.9
click at [584, 129] on div "Vehicle No/Mobile No Vehicle No/Mobile No" at bounding box center [637, 128] width 170 height 24
click at [584, 129] on input "Vehicle No/Mobile No" at bounding box center [637, 128] width 170 height 24
click at [849, 96] on button "submit" at bounding box center [841, 93] width 41 height 19
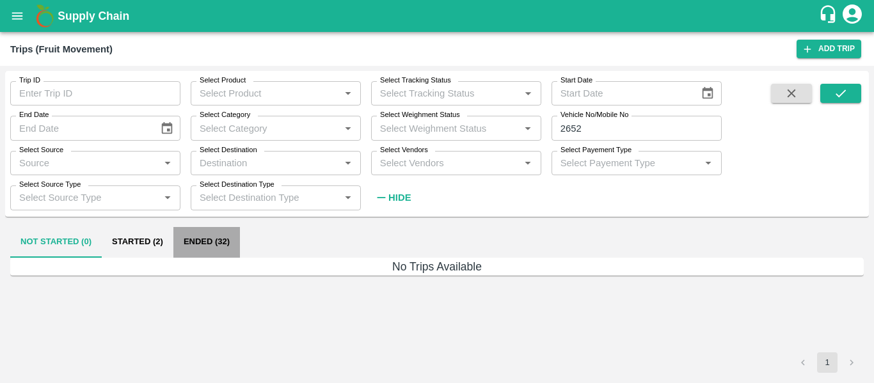
click at [186, 250] on button "Ended (32)" at bounding box center [206, 242] width 67 height 31
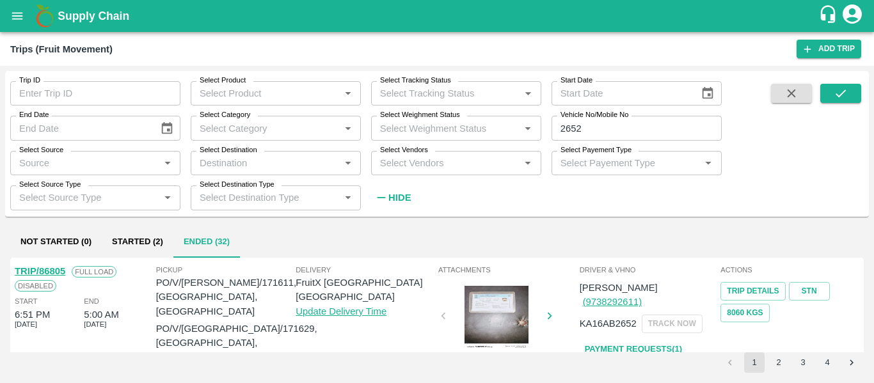
click at [603, 317] on p "KA16AB2652" at bounding box center [608, 324] width 57 height 14
copy p "KA16AB2652"
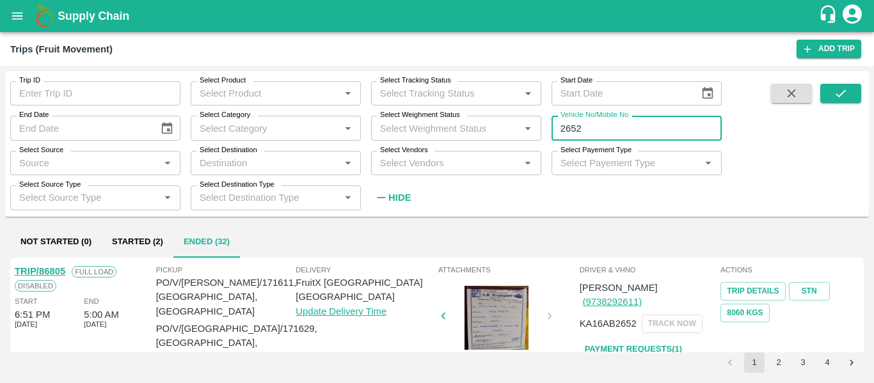
click at [568, 129] on input "2652" at bounding box center [637, 128] width 170 height 24
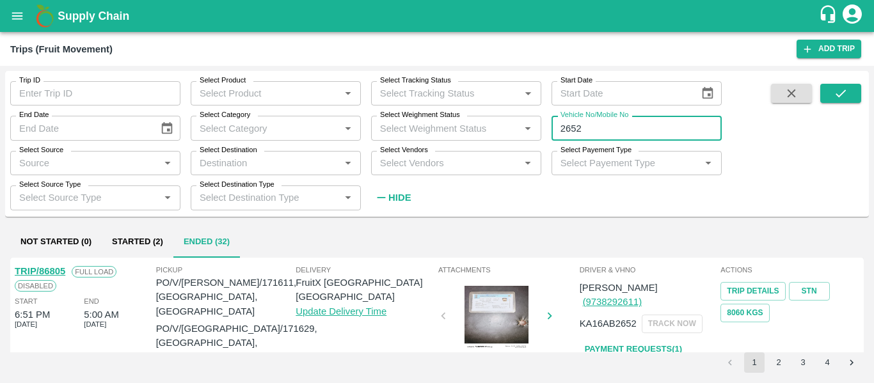
click at [568, 129] on input "2652" at bounding box center [637, 128] width 170 height 24
type input "2652"
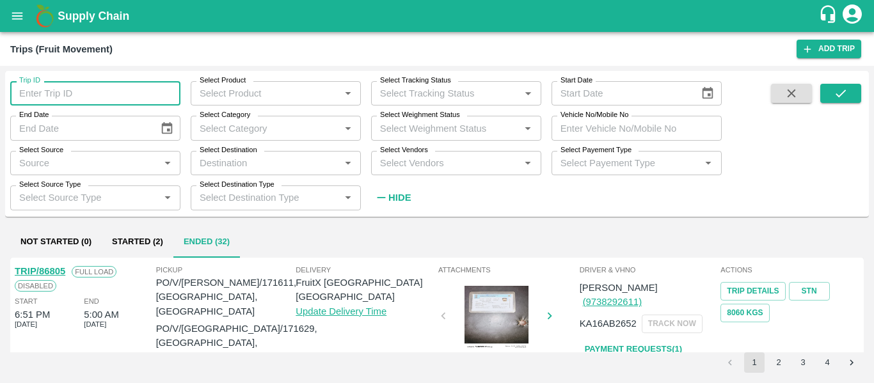
click at [32, 97] on input "Trip ID" at bounding box center [95, 93] width 170 height 24
paste input "86750"
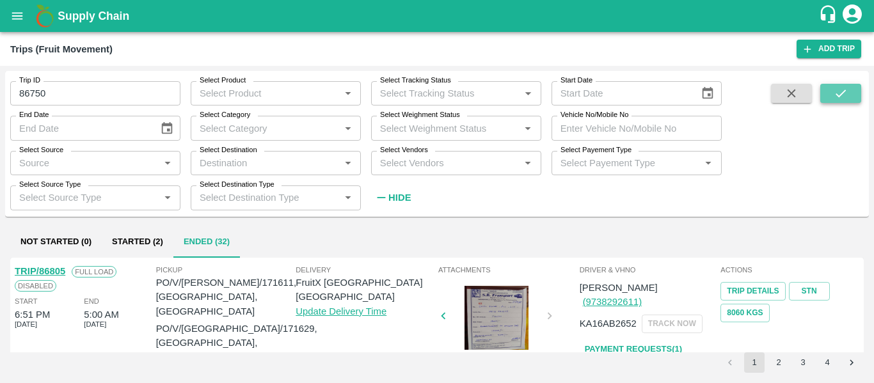
click at [841, 101] on icon "submit" at bounding box center [841, 93] width 14 height 14
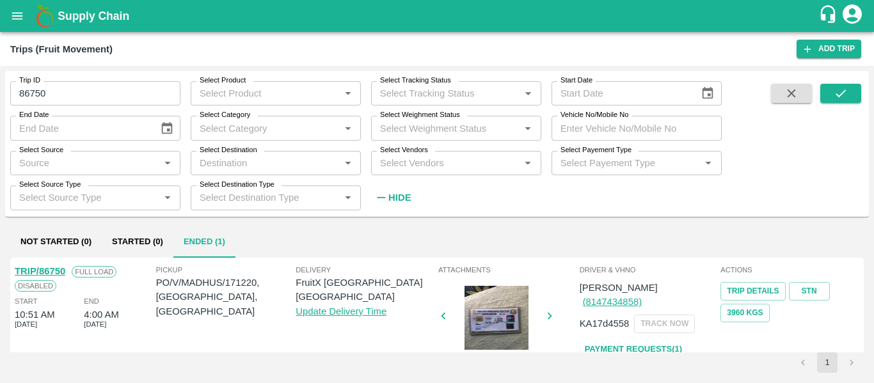
click at [599, 317] on p "KA17d4558" at bounding box center [605, 324] width 50 height 14
copy p "KA17d4558"
click at [39, 94] on input "86750" at bounding box center [95, 93] width 170 height 24
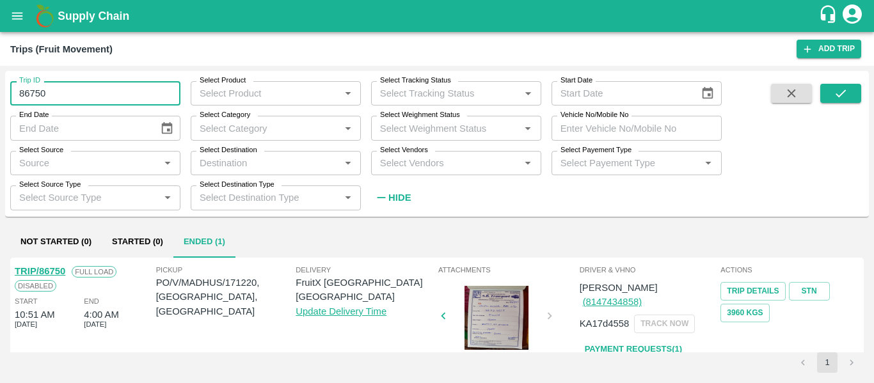
click at [39, 94] on input "86750" at bounding box center [95, 93] width 170 height 24
type input "86750"
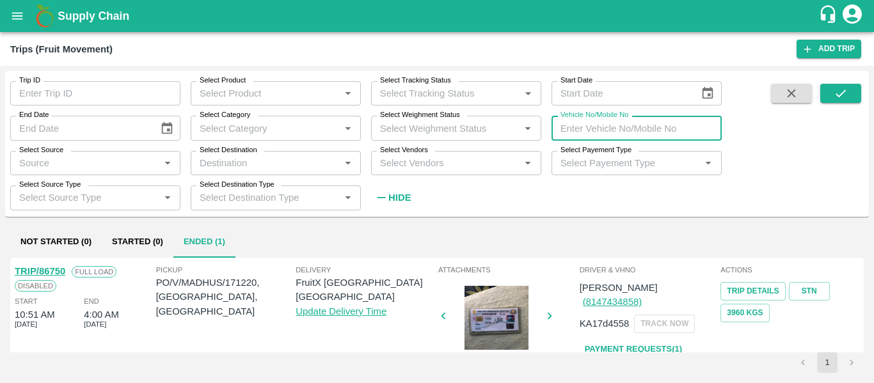
click at [595, 136] on input "Vehicle No/Mobile No" at bounding box center [637, 128] width 170 height 24
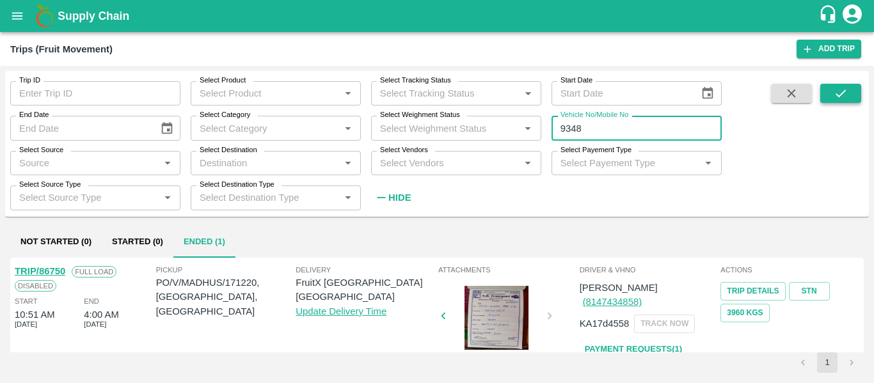
type input "9348"
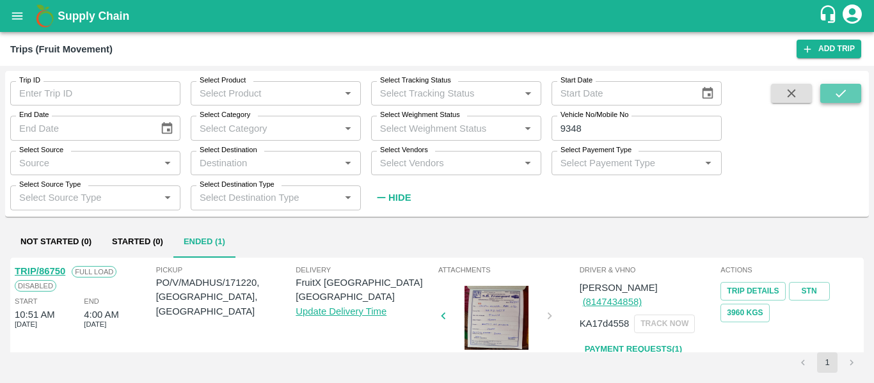
click at [841, 96] on icon "submit" at bounding box center [841, 94] width 10 height 8
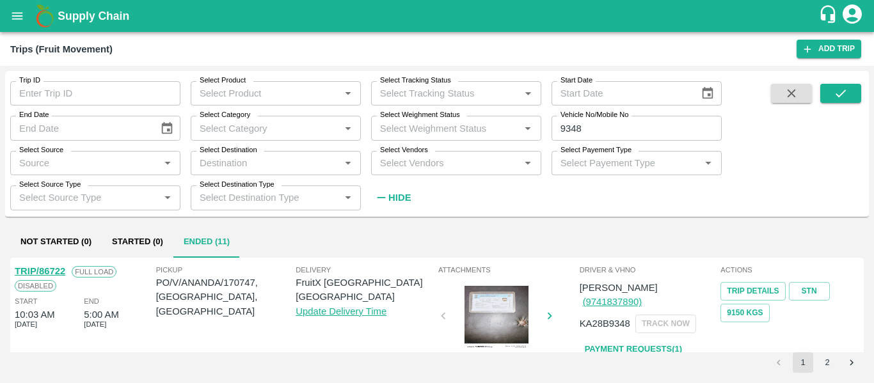
click at [67, 278] on div "Full Load" at bounding box center [90, 271] width 51 height 14
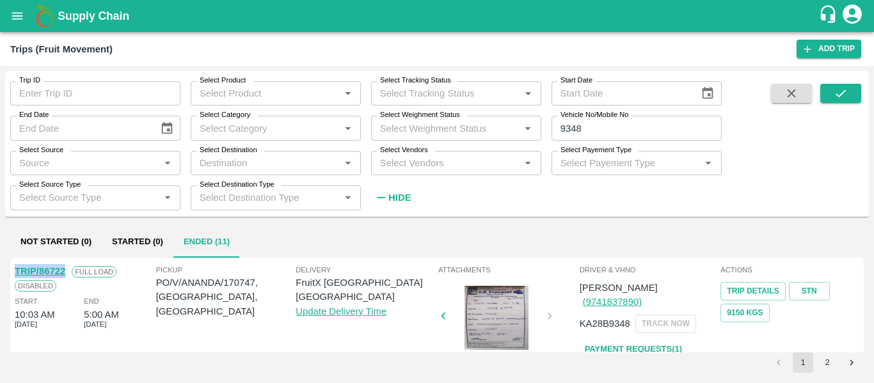
drag, startPoint x: 67, startPoint y: 274, endPoint x: 6, endPoint y: 275, distance: 60.8
click at [6, 275] on div "Not Started (0) Started (0) Ended (11) TRIP/86722 Full Load Disabled Start 10:0…" at bounding box center [437, 300] width 864 height 157
copy link "TRIP/86722"
click at [597, 317] on p "KA28B9348" at bounding box center [605, 324] width 51 height 14
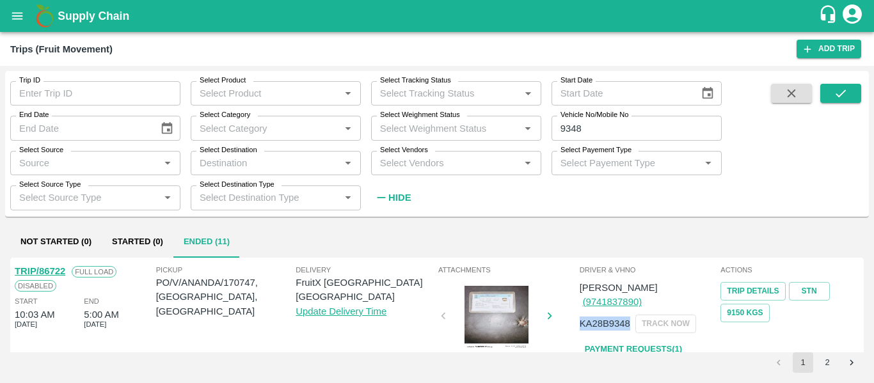
click at [597, 317] on p "KA28B9348" at bounding box center [605, 324] width 51 height 14
copy p "KA28B9348"
